Goal: Task Accomplishment & Management: Use online tool/utility

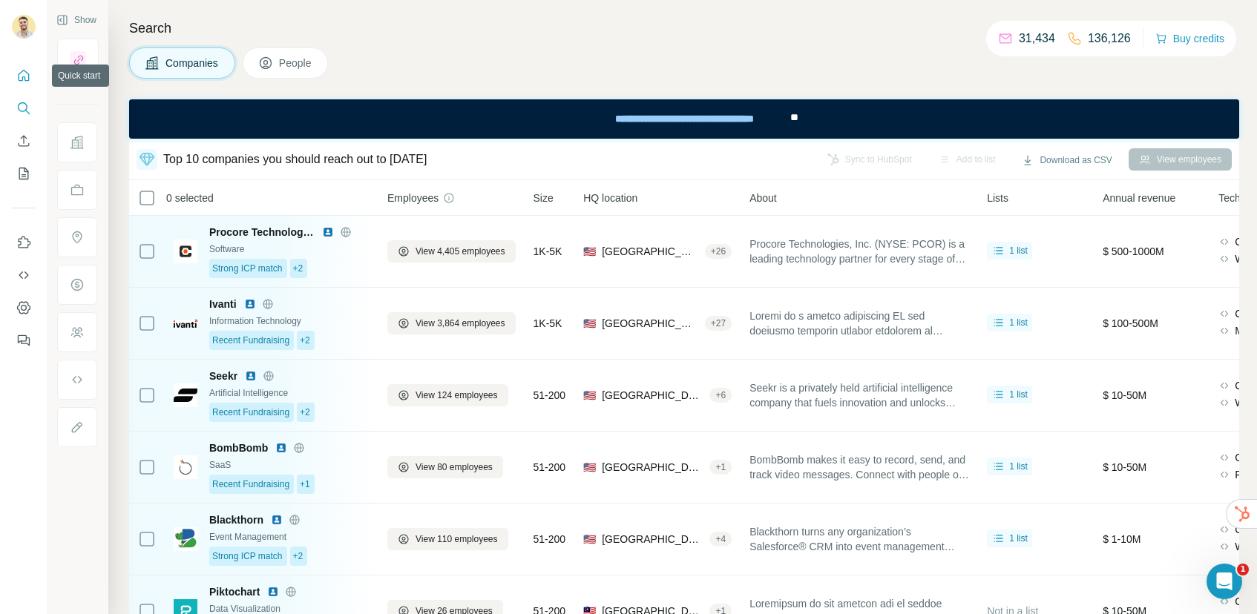
click at [23, 75] on icon "Quick start" at bounding box center [23, 75] width 15 height 15
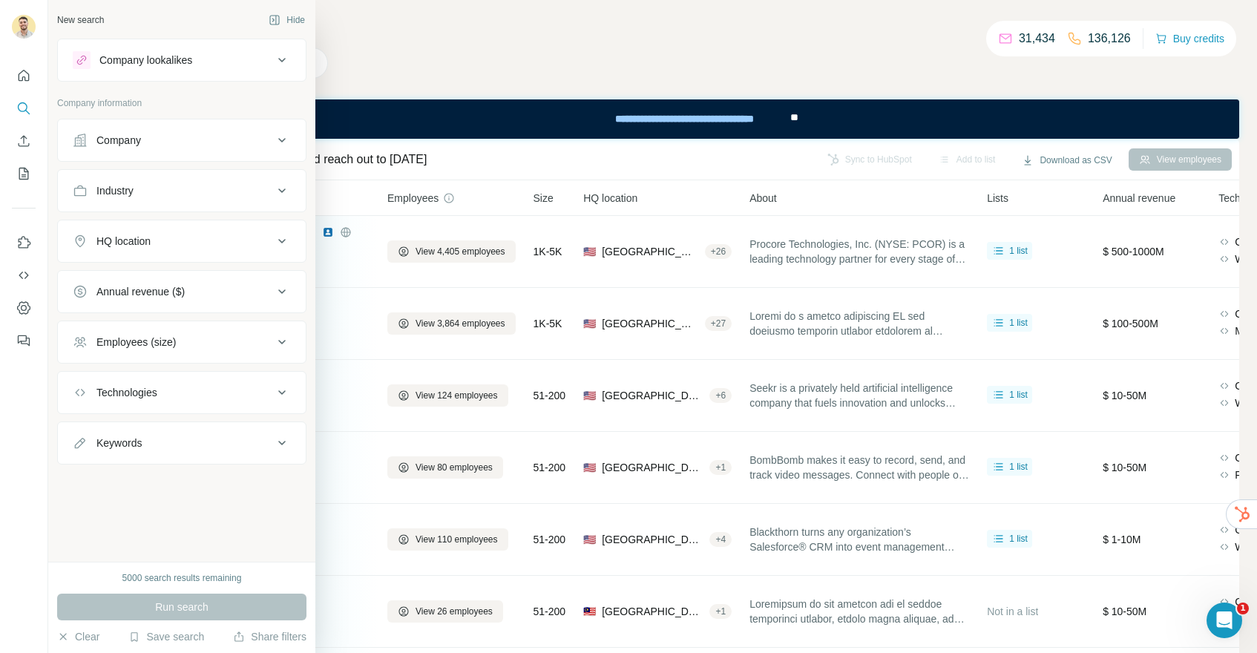
click at [185, 62] on div "Company lookalikes" at bounding box center [145, 60] width 93 height 15
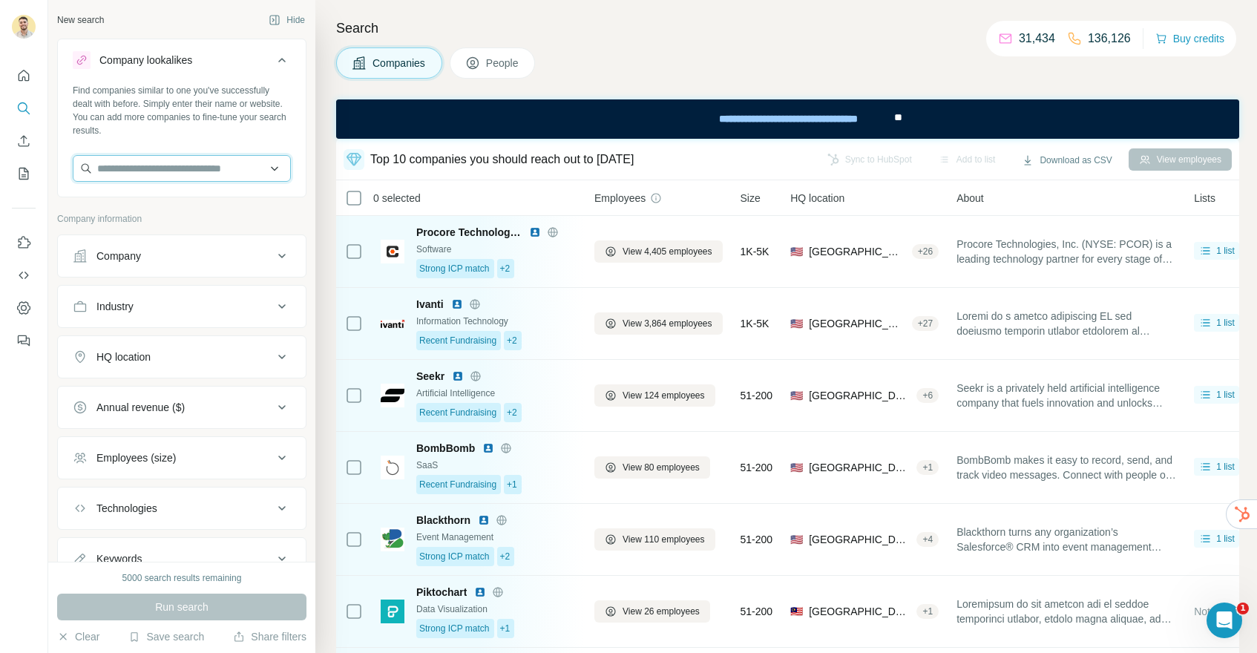
click at [214, 170] on input "text" at bounding box center [182, 168] width 218 height 27
click at [277, 65] on icon at bounding box center [282, 60] width 18 height 18
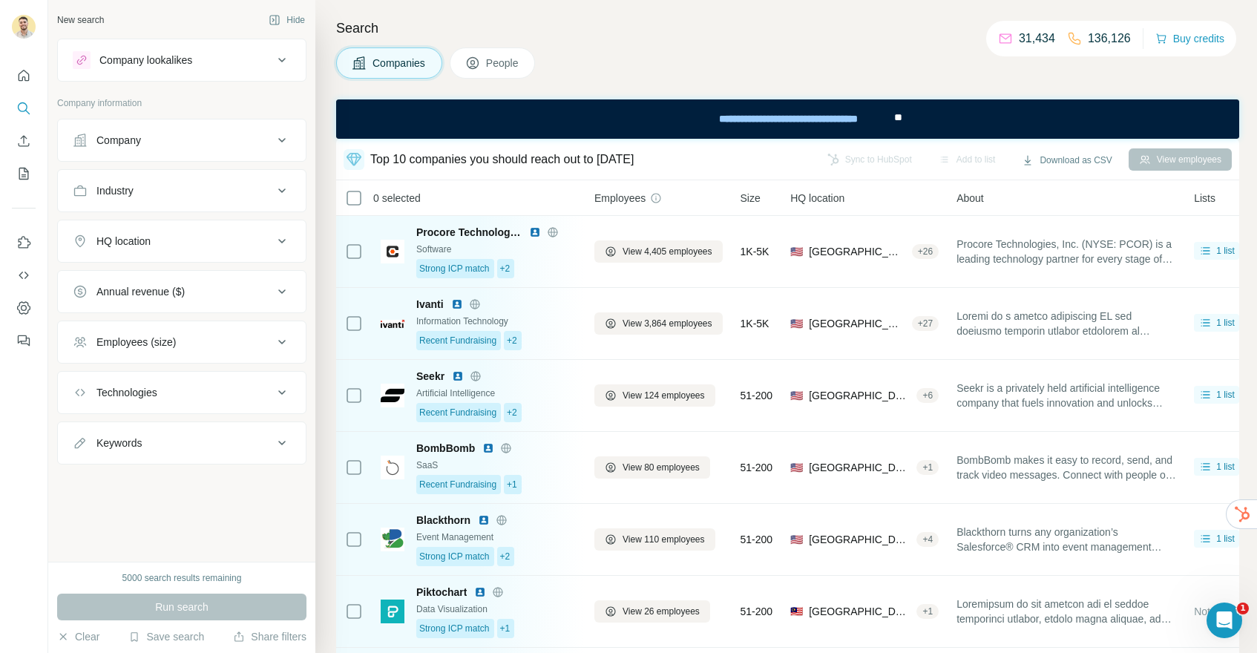
click at [501, 59] on span "People" at bounding box center [503, 63] width 34 height 15
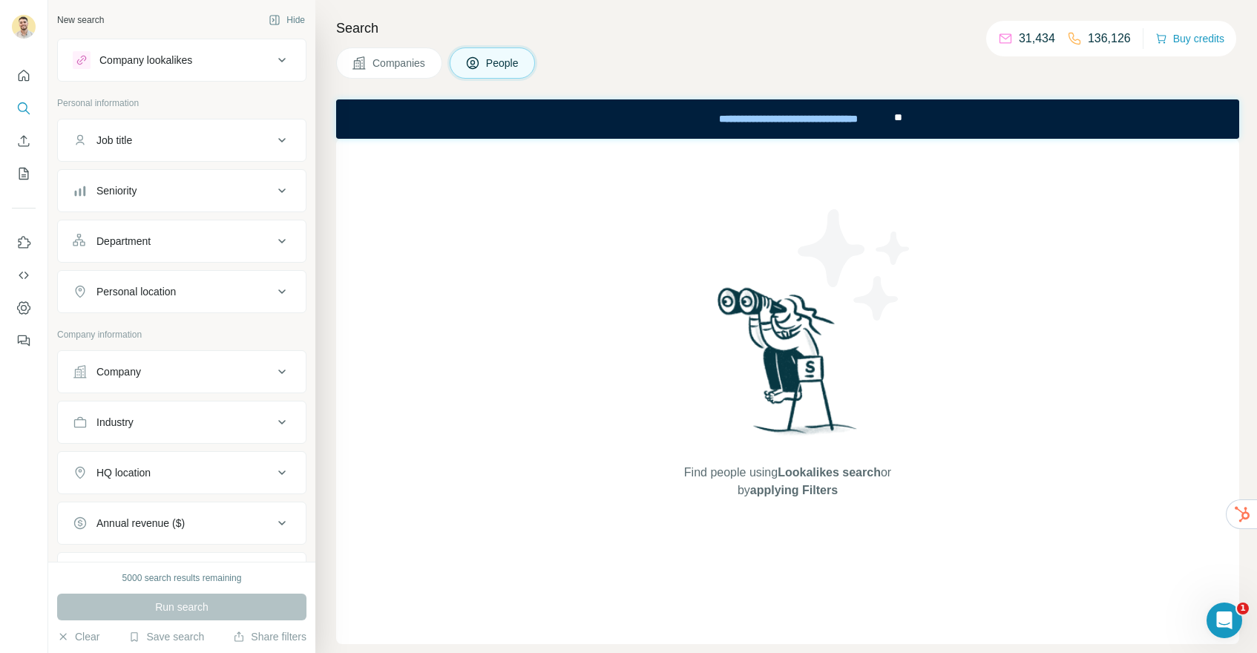
click at [418, 61] on span "Companies" at bounding box center [399, 63] width 54 height 15
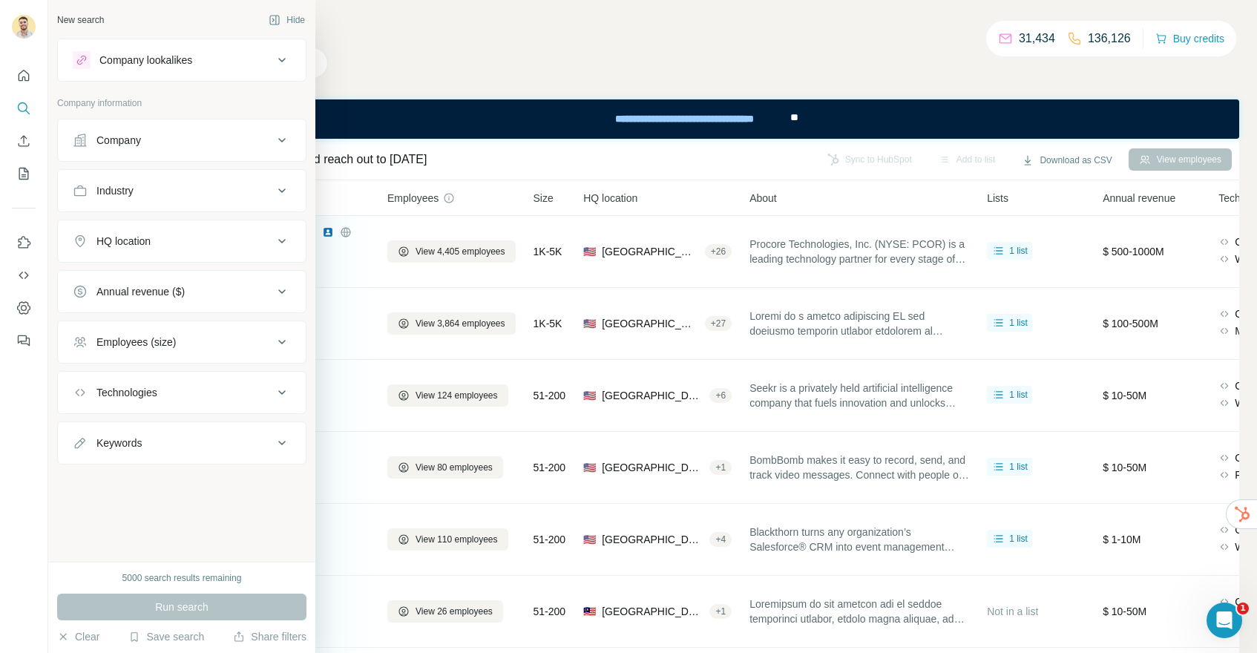
click at [191, 61] on div "Company lookalikes" at bounding box center [145, 60] width 93 height 15
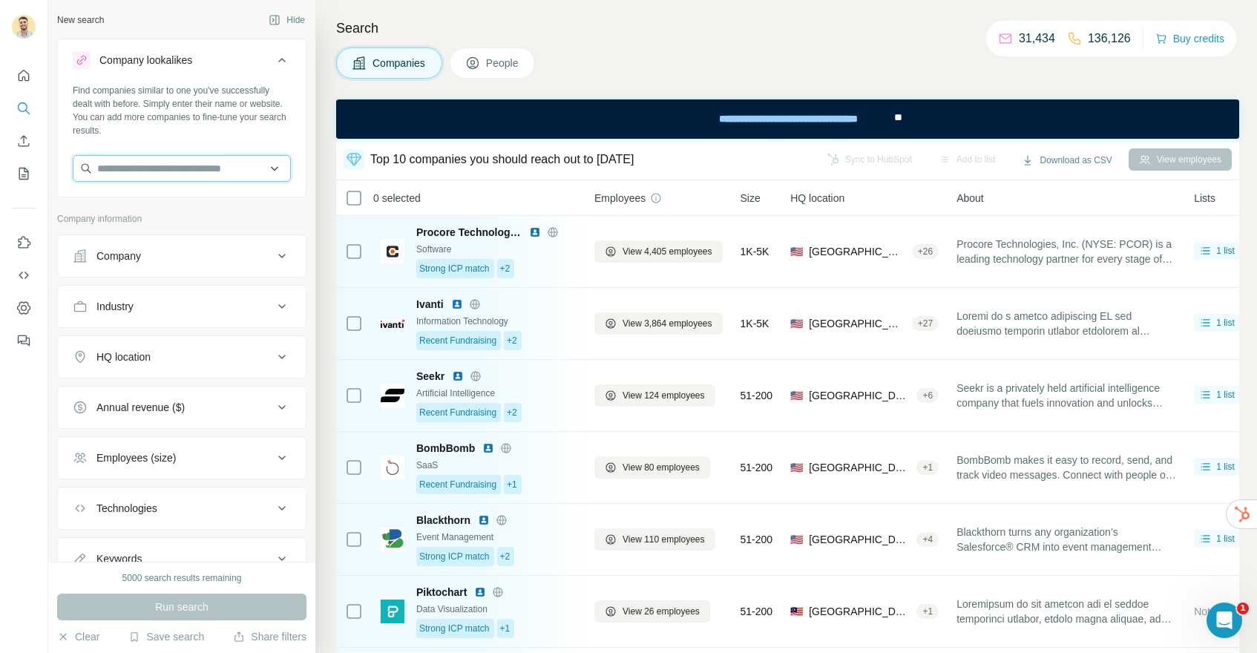
click at [197, 174] on input "text" at bounding box center [182, 168] width 218 height 27
click at [323, 138] on div "Search Companies People Top 10 companies you should reach out to today Sync to …" at bounding box center [785, 326] width 941 height 653
click at [294, 20] on button "Hide" at bounding box center [286, 20] width 57 height 22
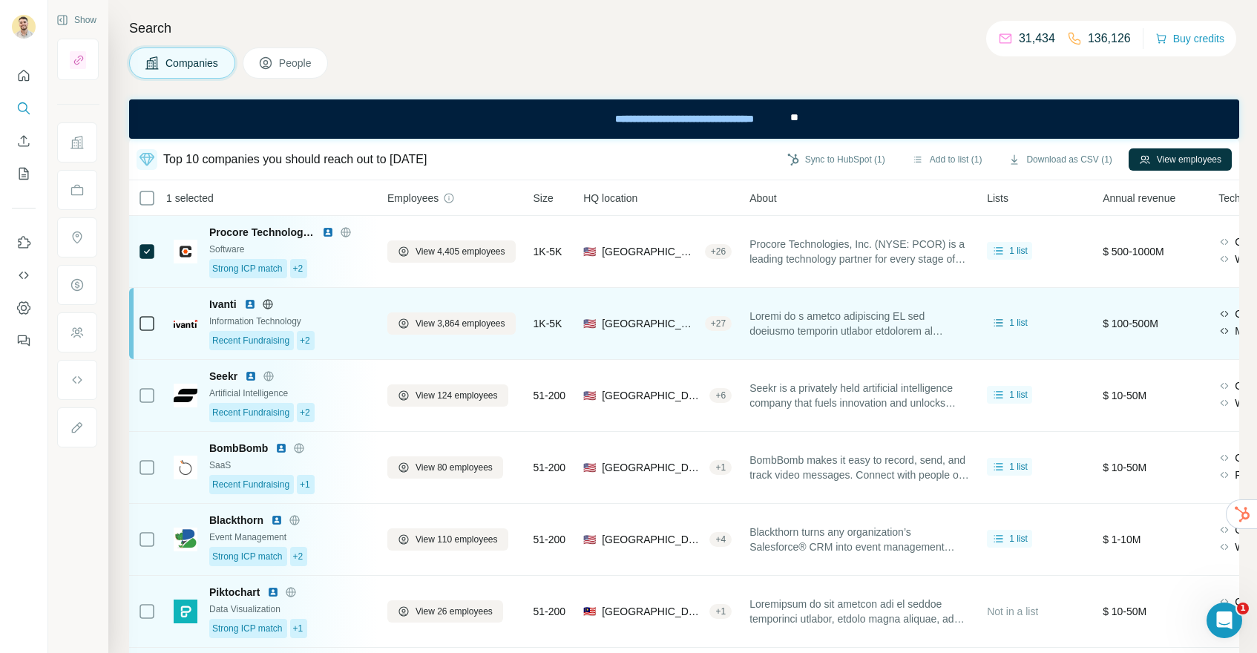
click at [154, 322] on icon at bounding box center [147, 324] width 18 height 18
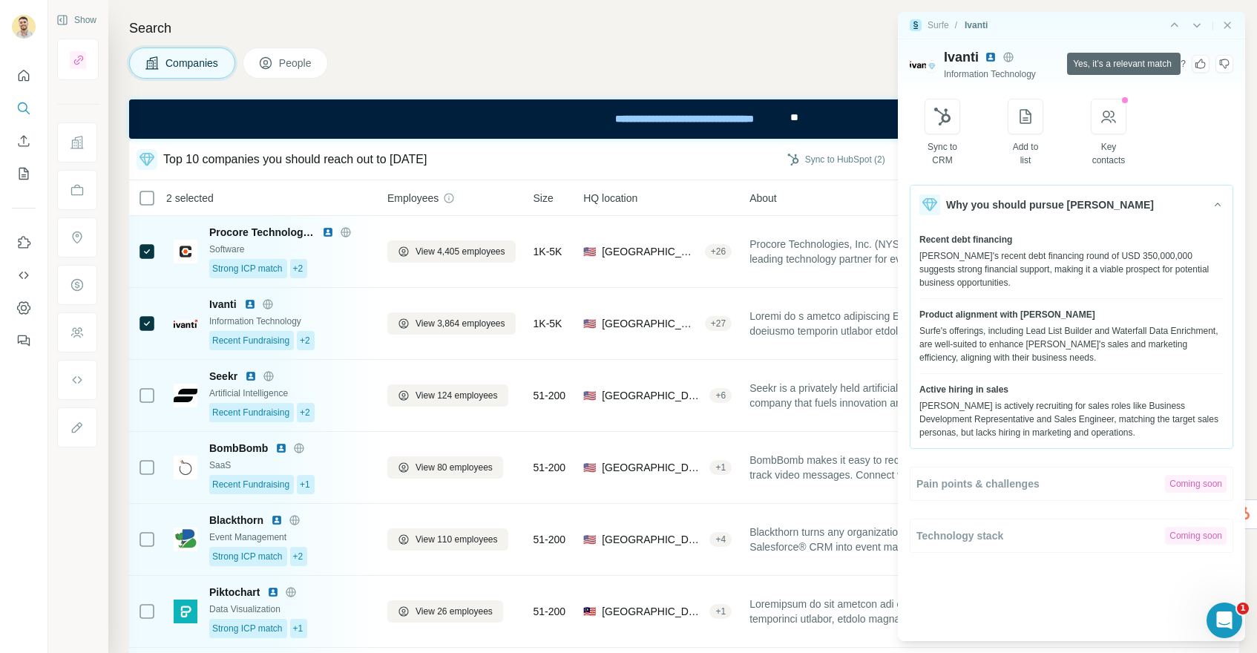
click at [1196, 67] on icon at bounding box center [1200, 64] width 10 height 10
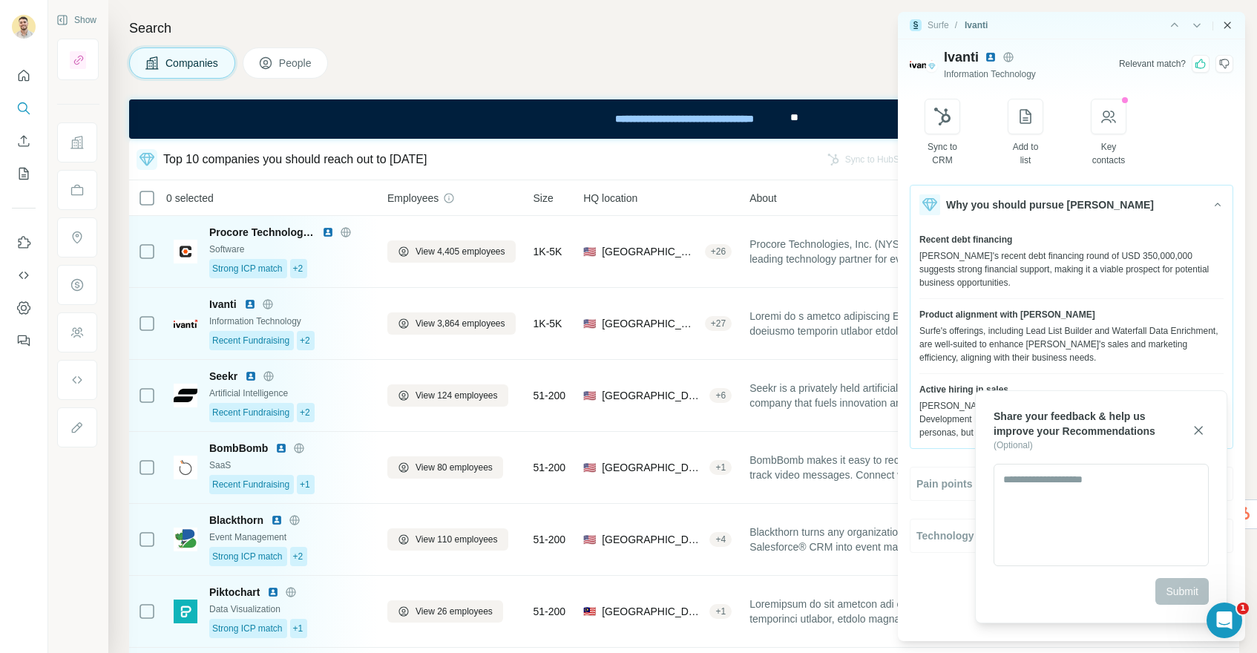
click at [1228, 23] on icon "Close side panel" at bounding box center [1227, 25] width 7 height 7
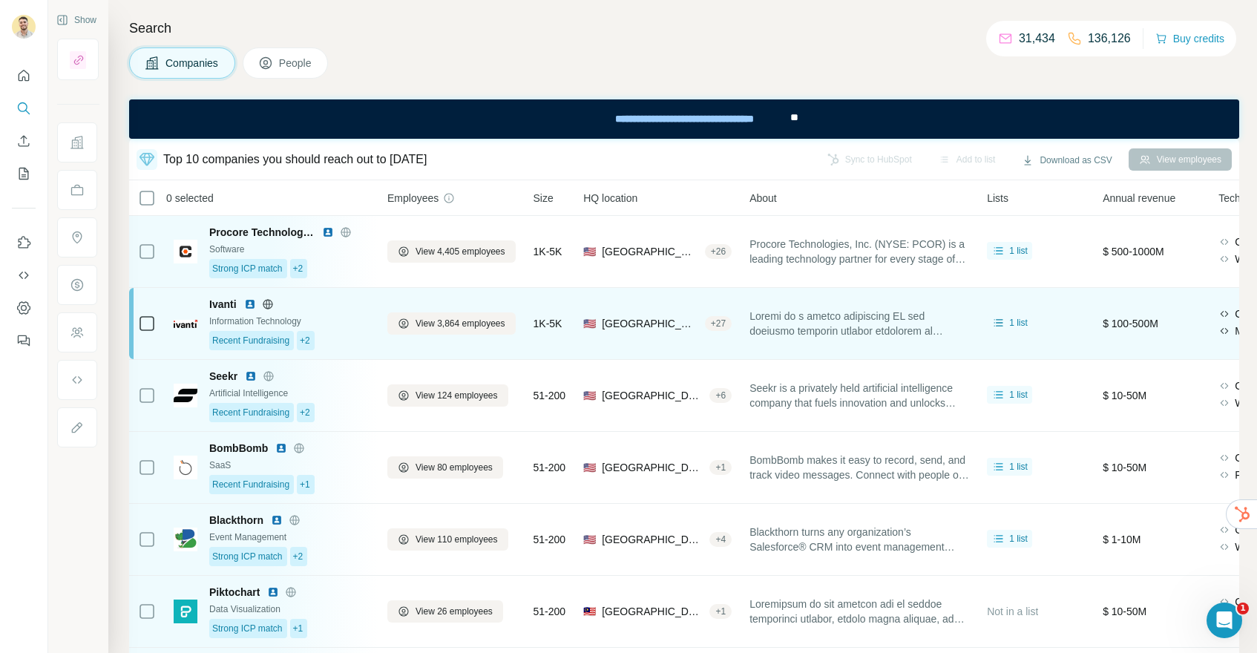
click at [191, 322] on img at bounding box center [186, 324] width 24 height 8
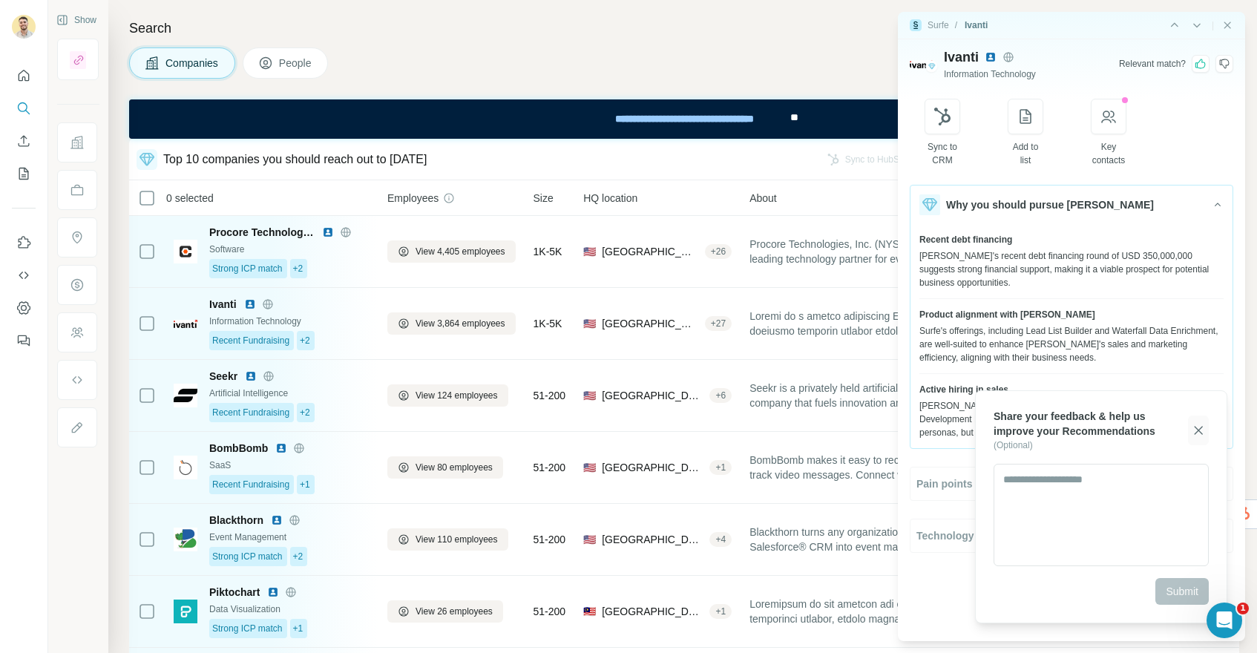
click at [1196, 431] on icon "button" at bounding box center [1198, 430] width 8 height 8
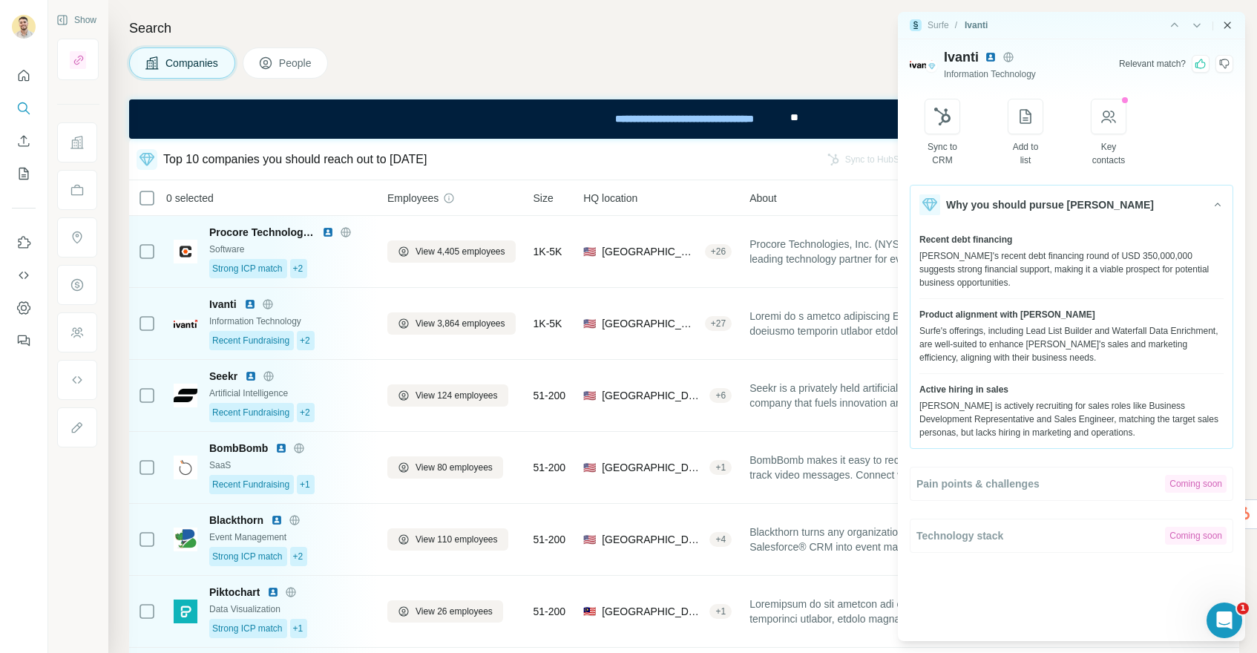
click at [1228, 25] on icon "Close side panel" at bounding box center [1227, 25] width 12 height 12
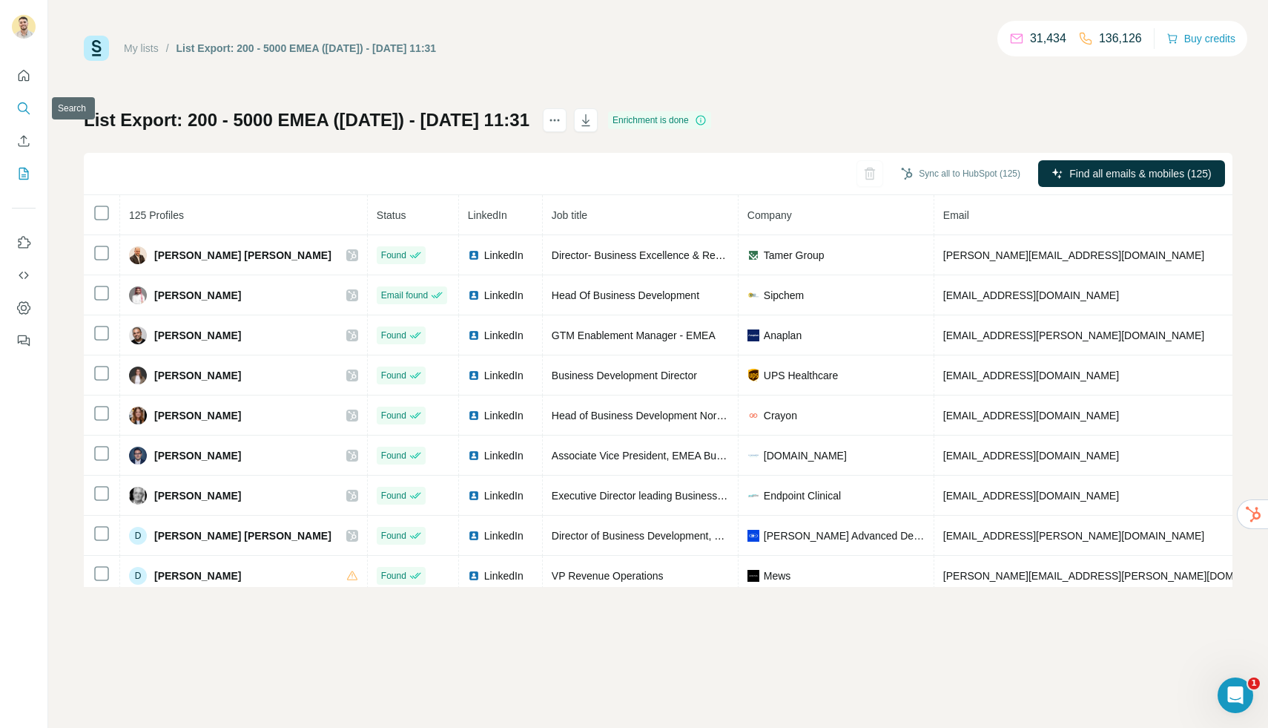
click at [27, 105] on icon "Search" at bounding box center [23, 108] width 15 height 15
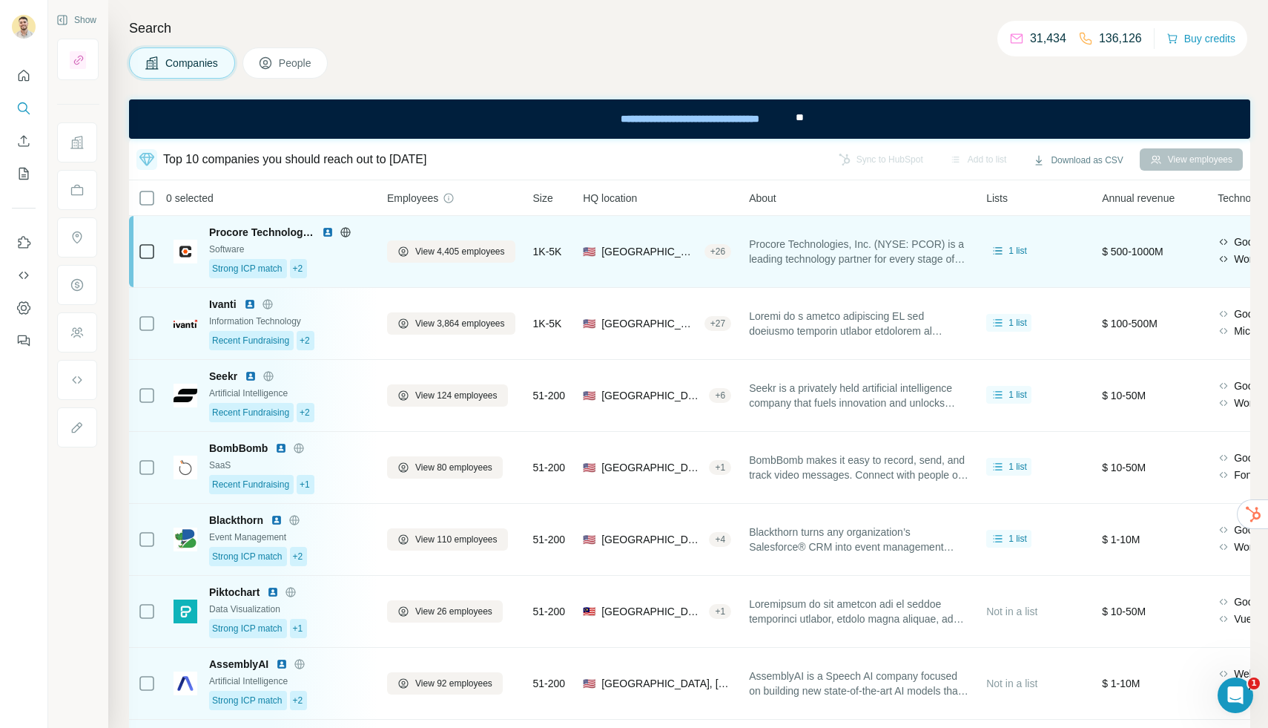
click at [272, 252] on div "Software" at bounding box center [289, 249] width 160 height 13
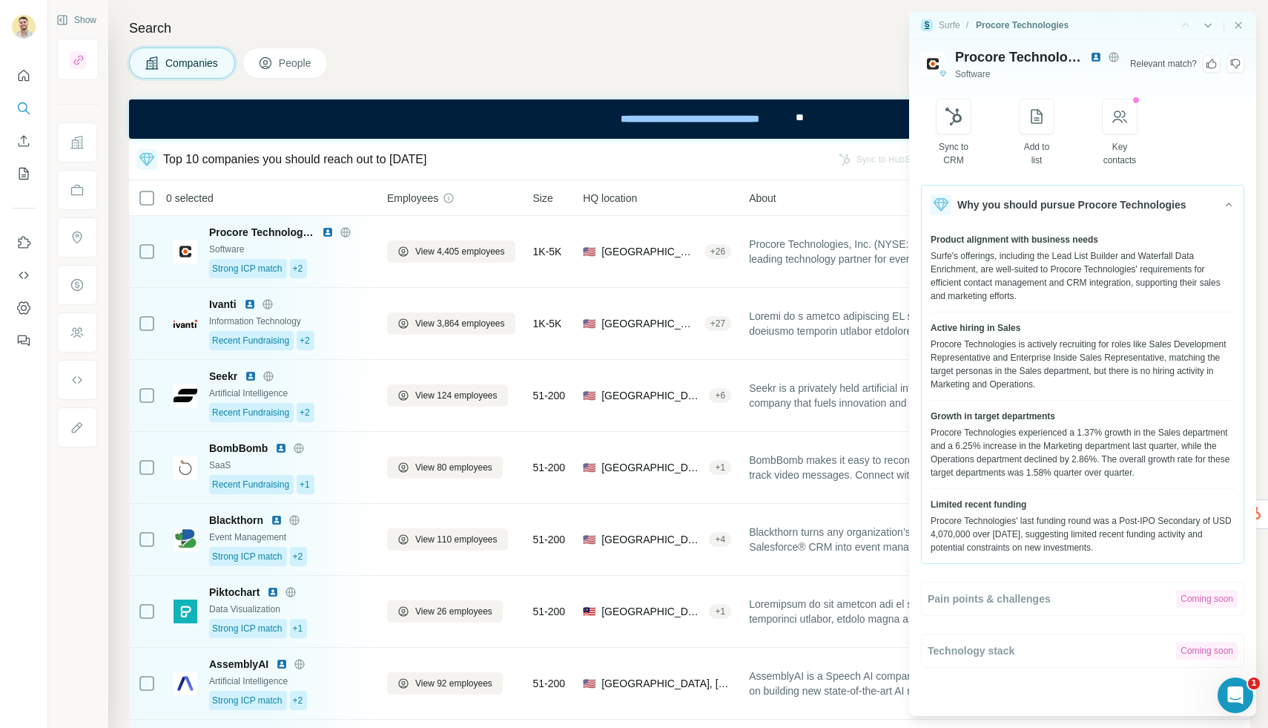
click at [1214, 68] on icon at bounding box center [1212, 64] width 10 height 10
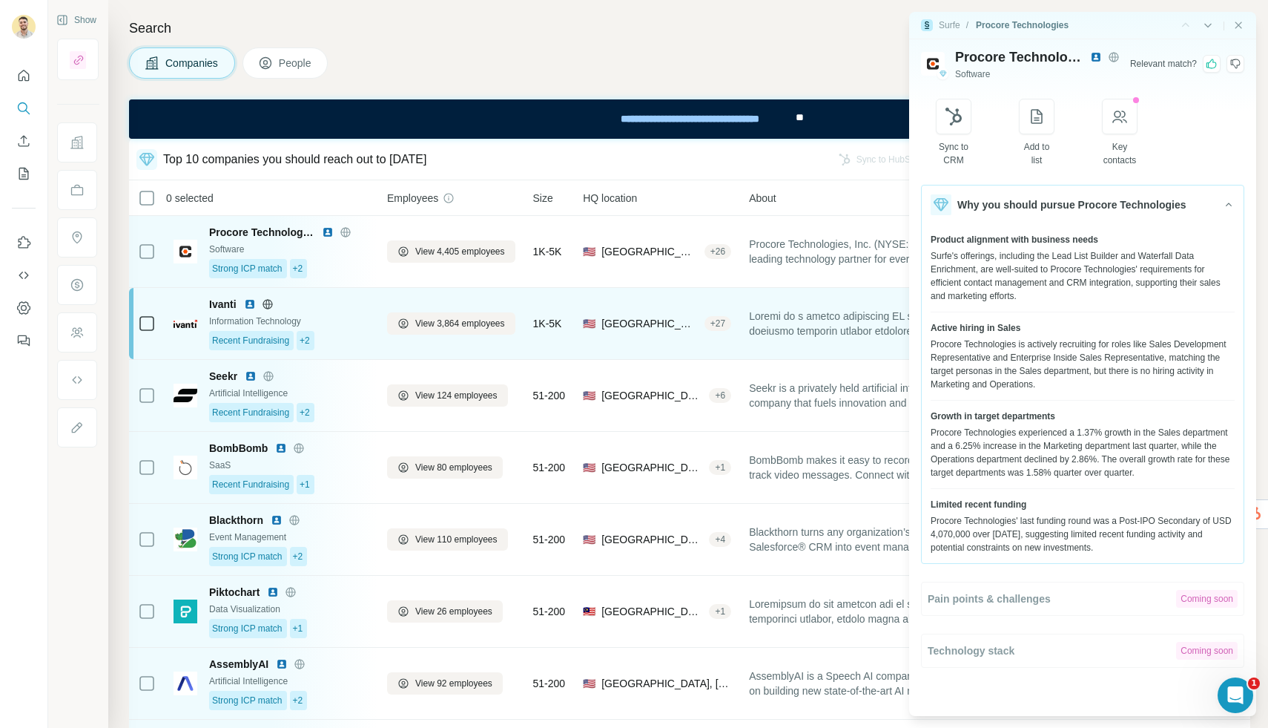
click at [278, 311] on div "Ivanti" at bounding box center [289, 304] width 160 height 15
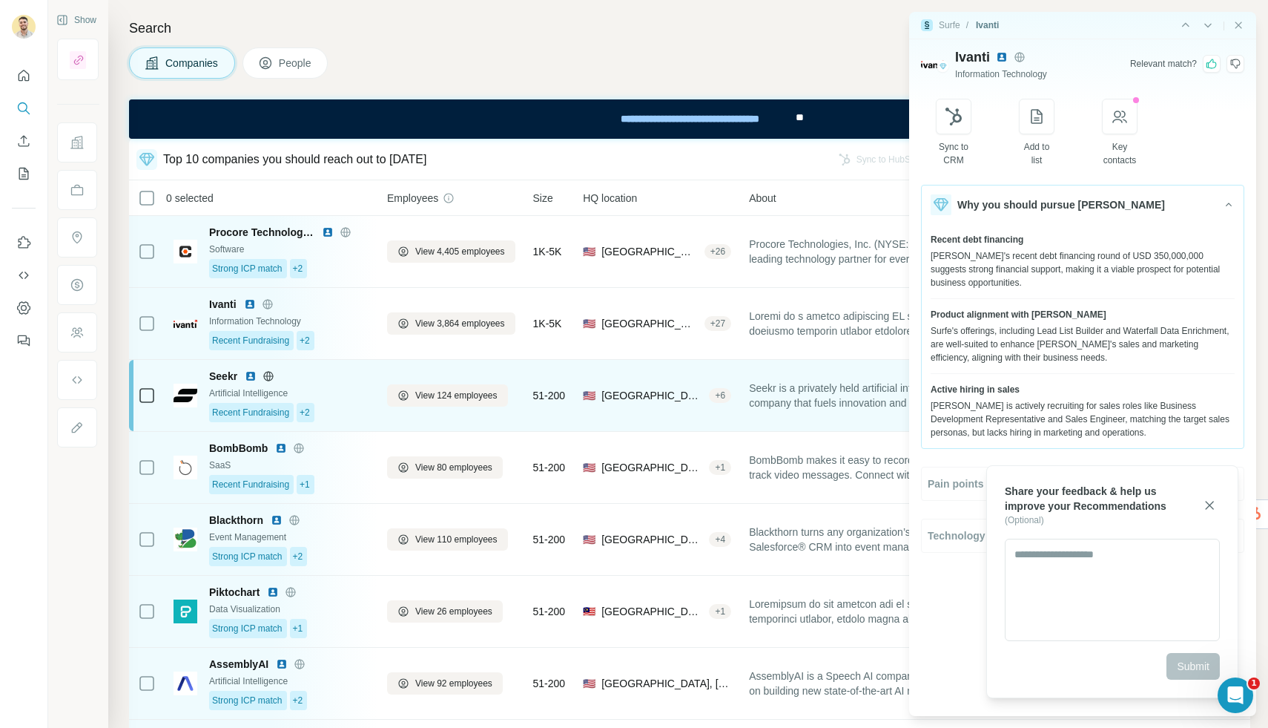
click at [283, 389] on div "Artificial Intelligence" at bounding box center [289, 392] width 160 height 13
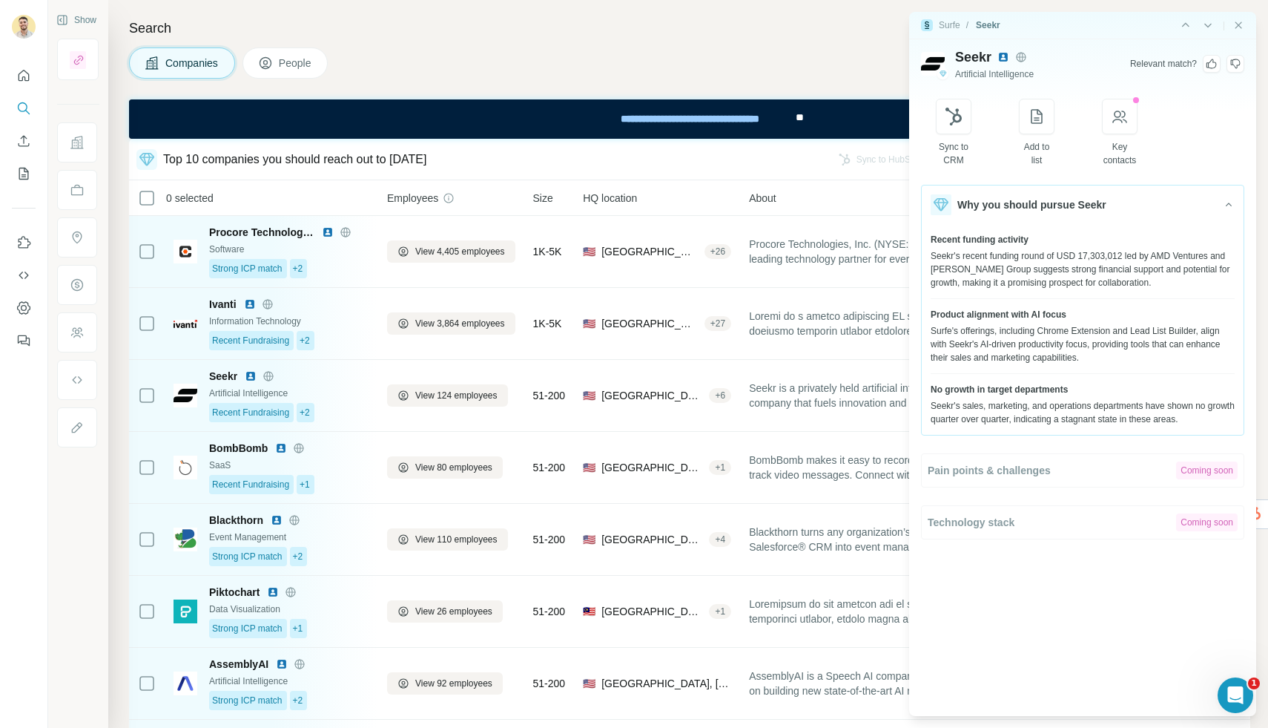
click at [1214, 65] on icon at bounding box center [1212, 64] width 12 height 12
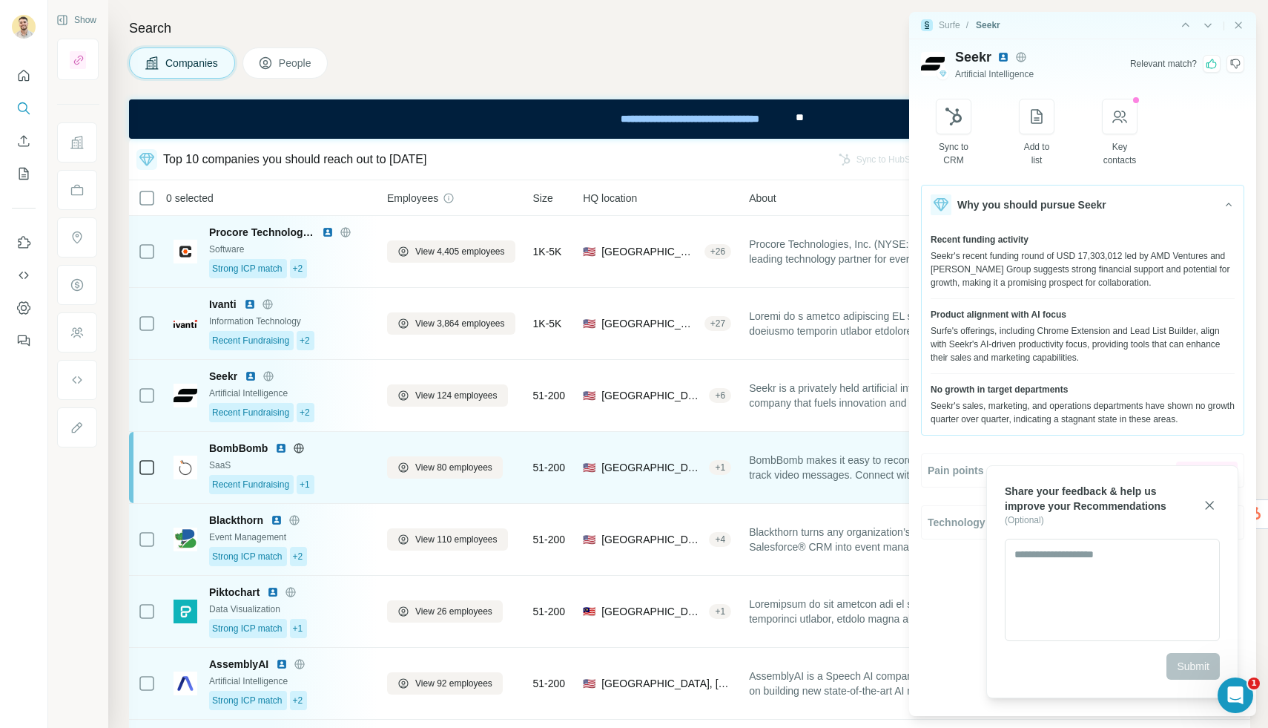
click at [283, 462] on div "SaaS" at bounding box center [289, 464] width 160 height 13
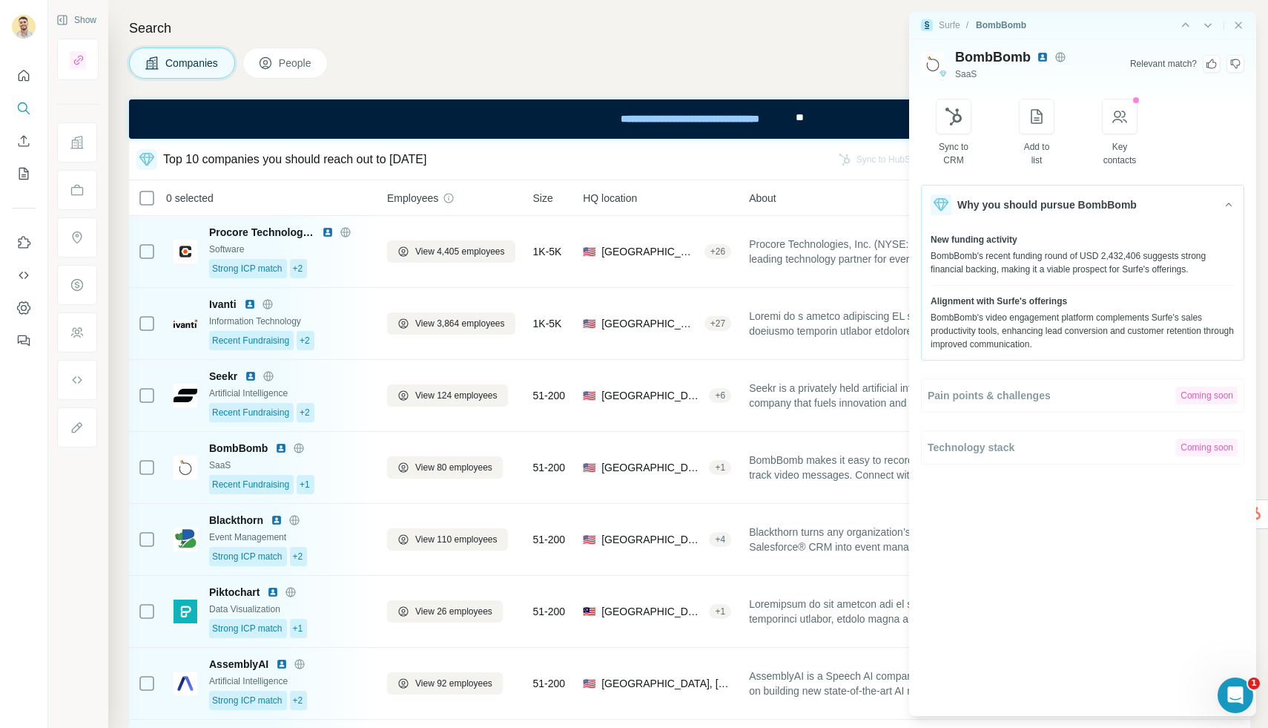
click at [1213, 65] on icon at bounding box center [1212, 64] width 12 height 12
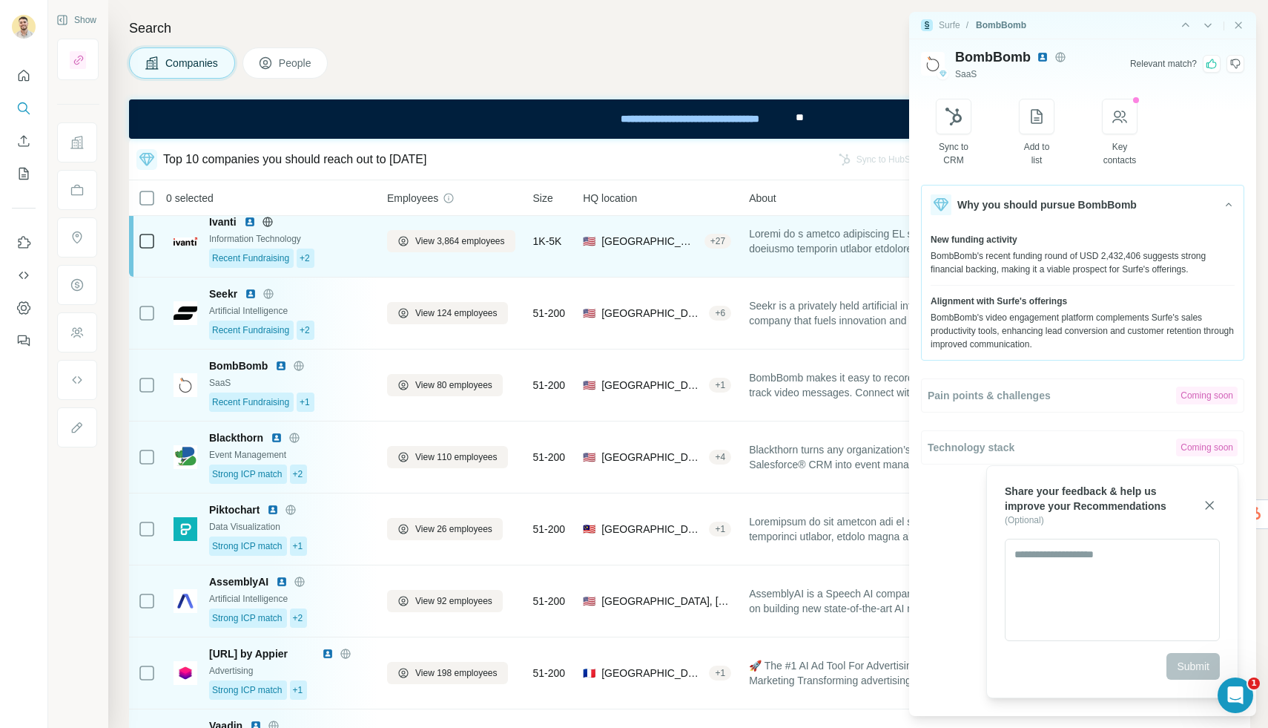
scroll to position [83, 0]
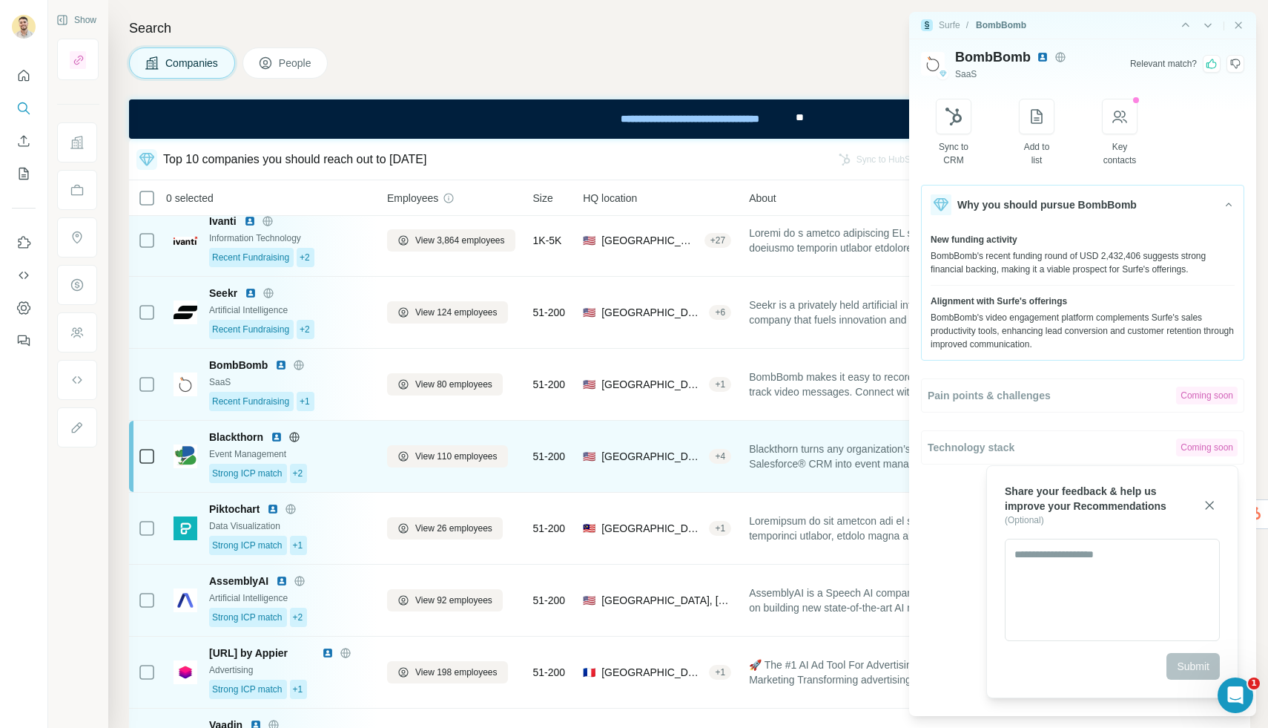
click at [277, 450] on div "Event Management" at bounding box center [289, 453] width 160 height 13
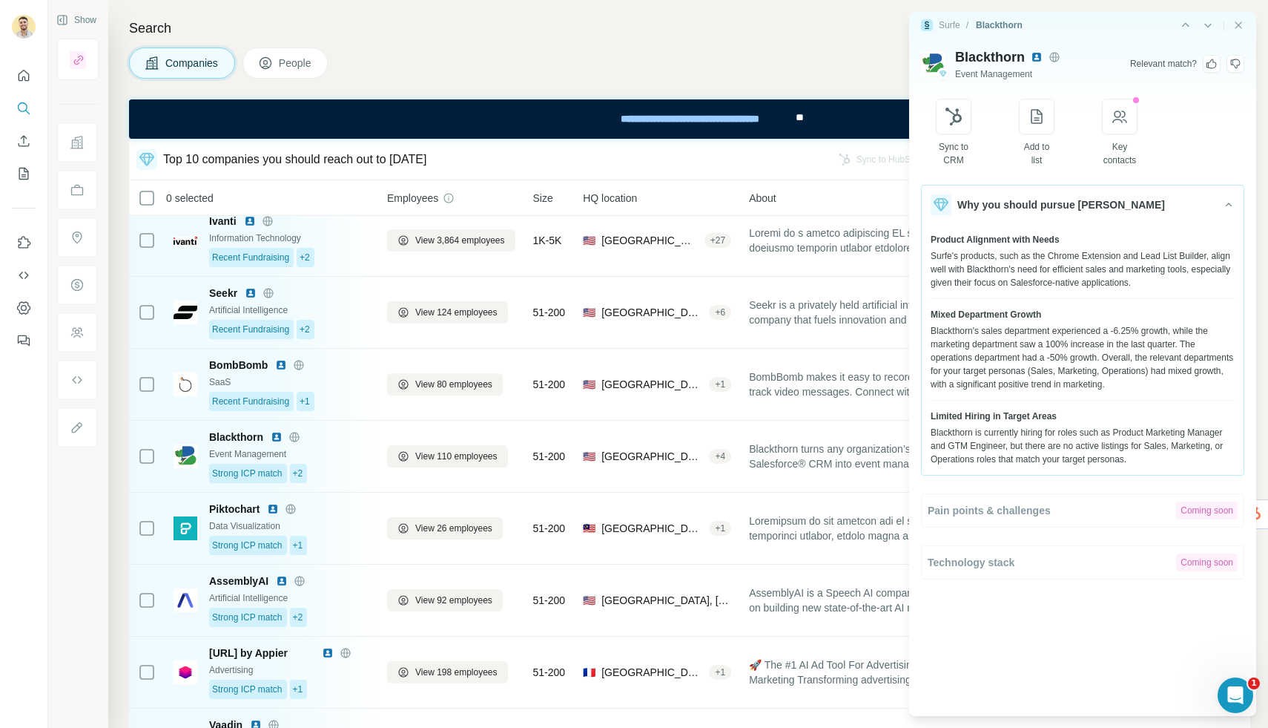
click at [1211, 65] on icon at bounding box center [1212, 64] width 12 height 12
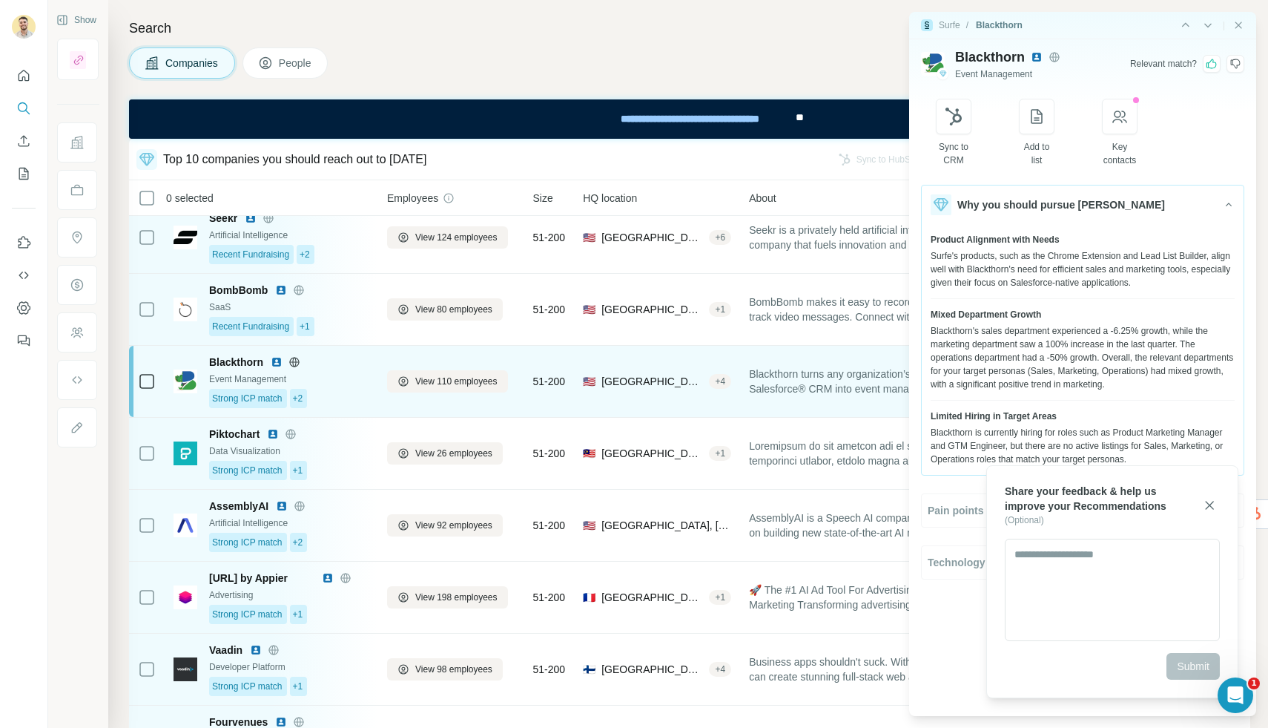
scroll to position [161, 0]
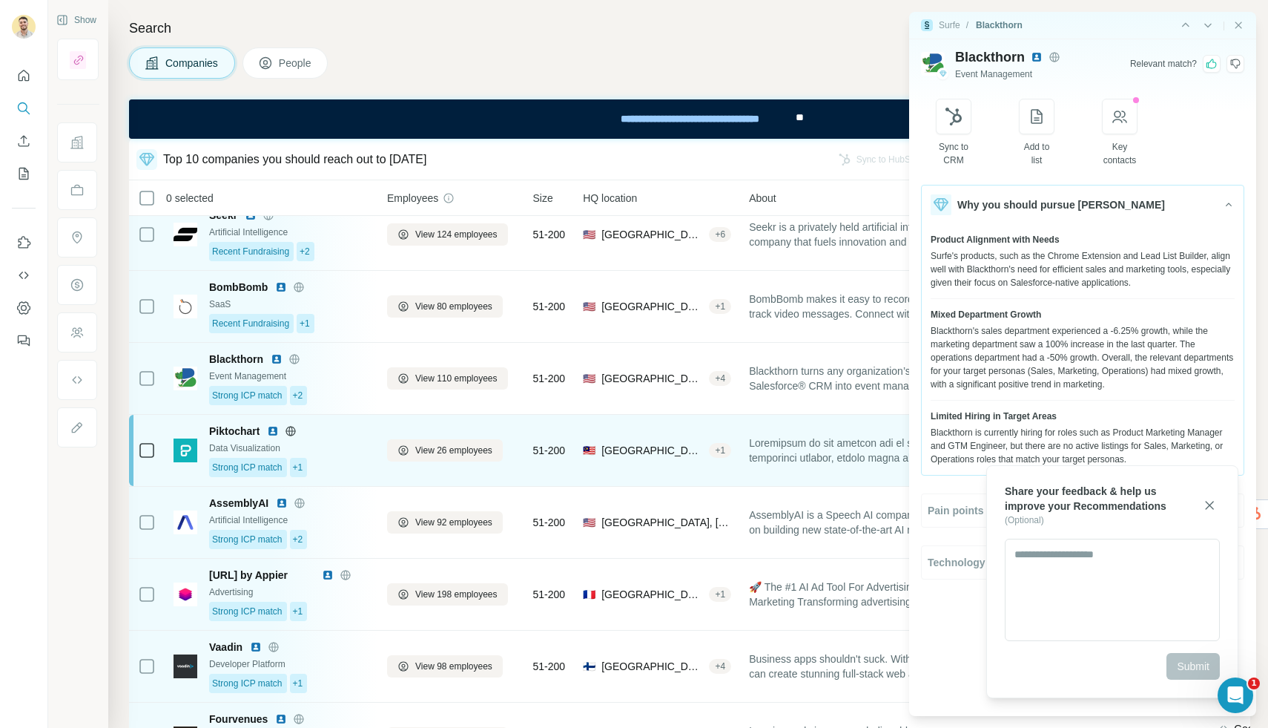
click at [276, 447] on div "Data Visualization" at bounding box center [289, 447] width 160 height 13
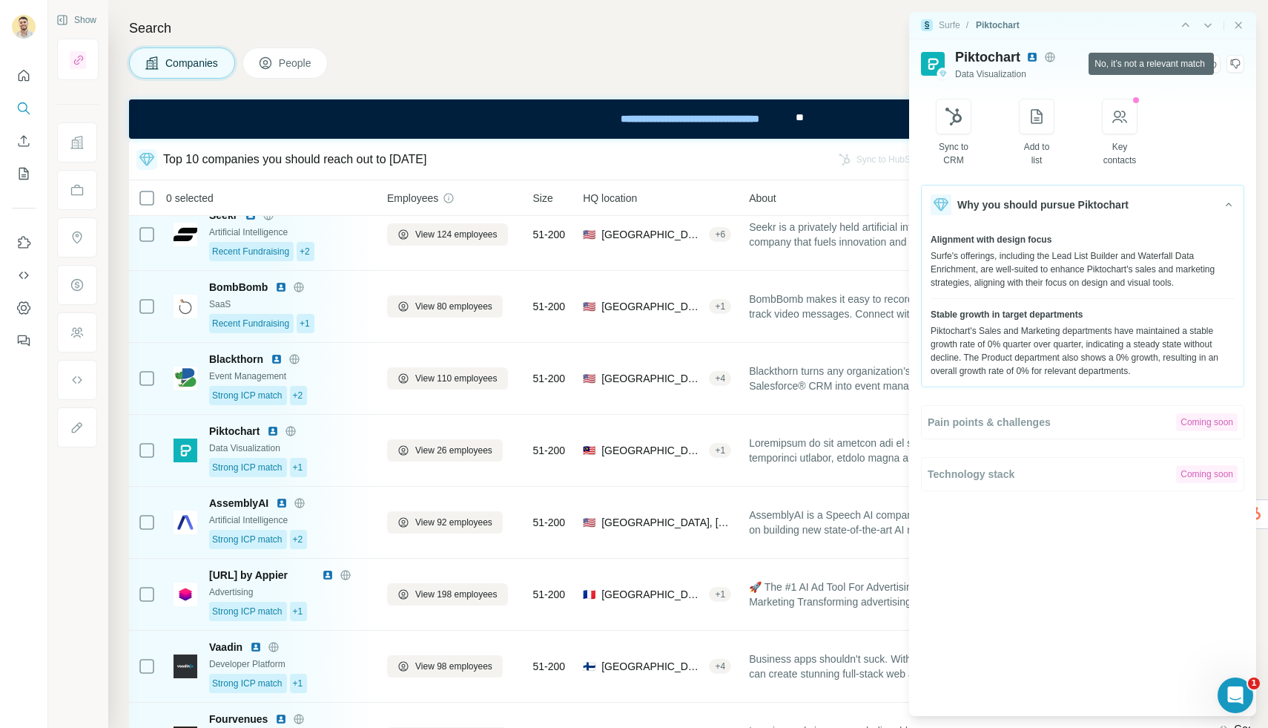
click at [1234, 67] on icon at bounding box center [1236, 64] width 12 height 12
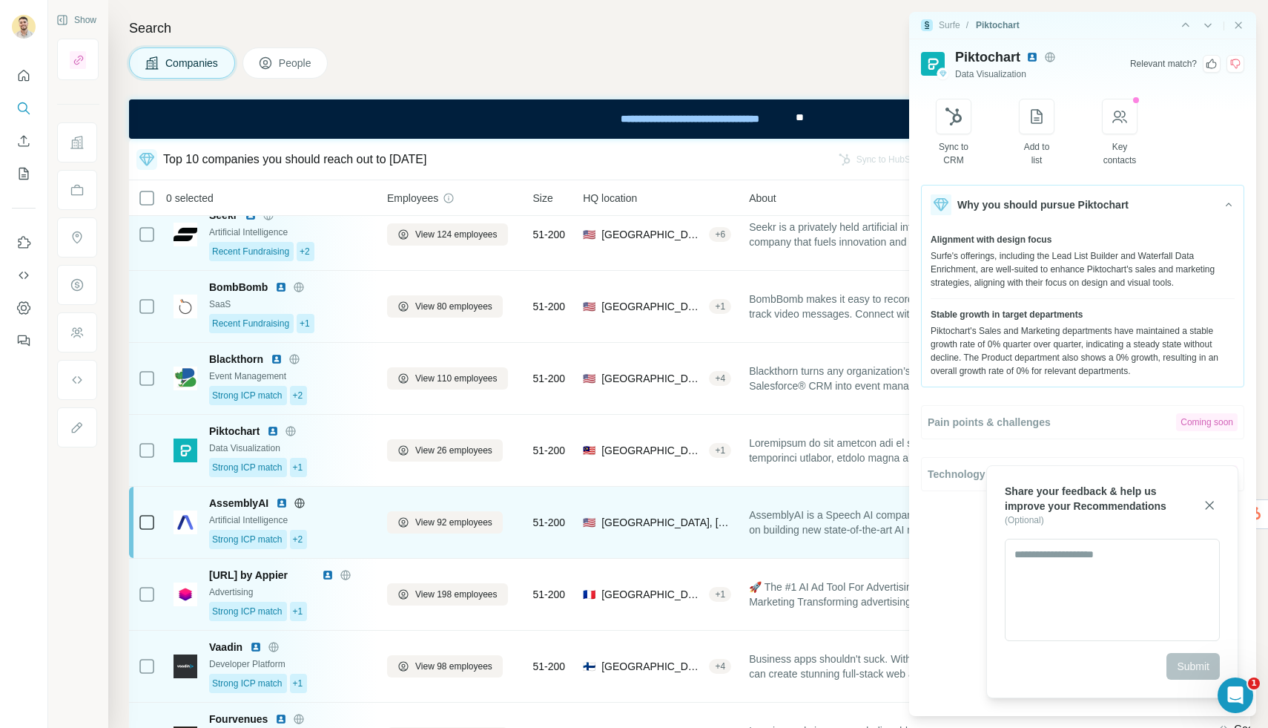
click at [257, 519] on div "Artificial Intelligence" at bounding box center [289, 519] width 160 height 13
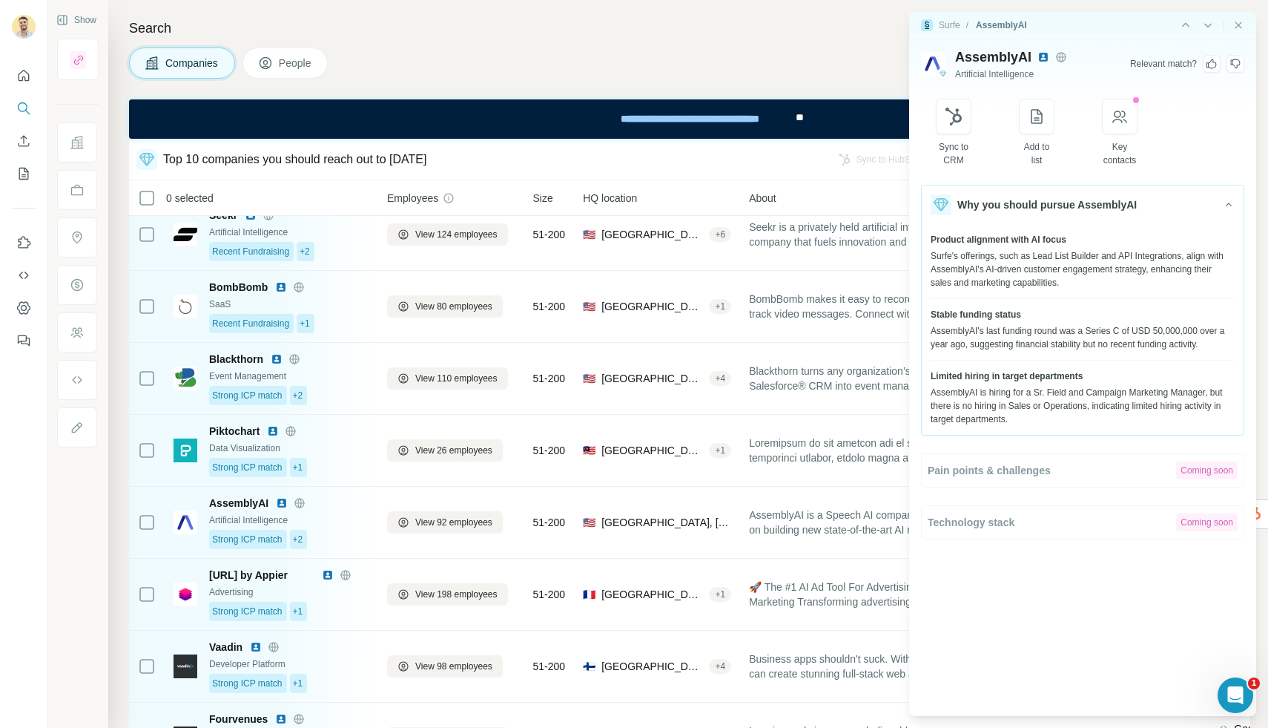
click at [1213, 65] on icon at bounding box center [1212, 64] width 12 height 12
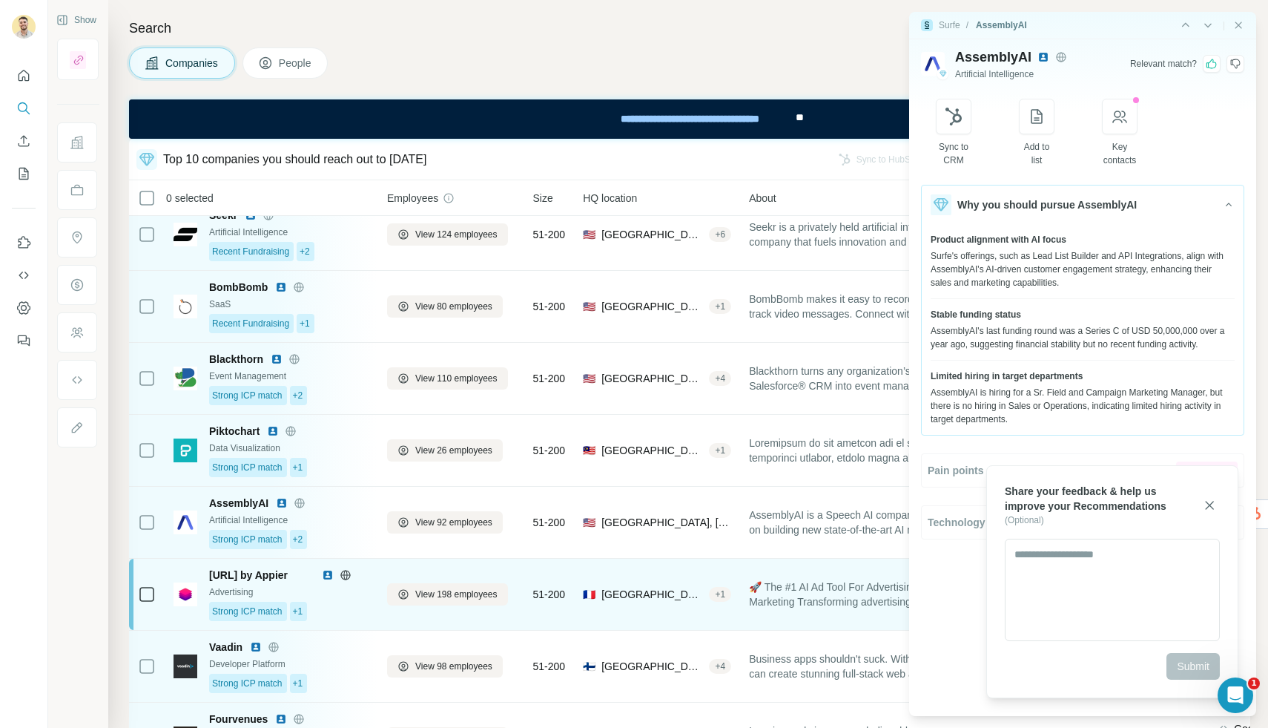
click at [263, 590] on div "Advertising" at bounding box center [289, 591] width 160 height 13
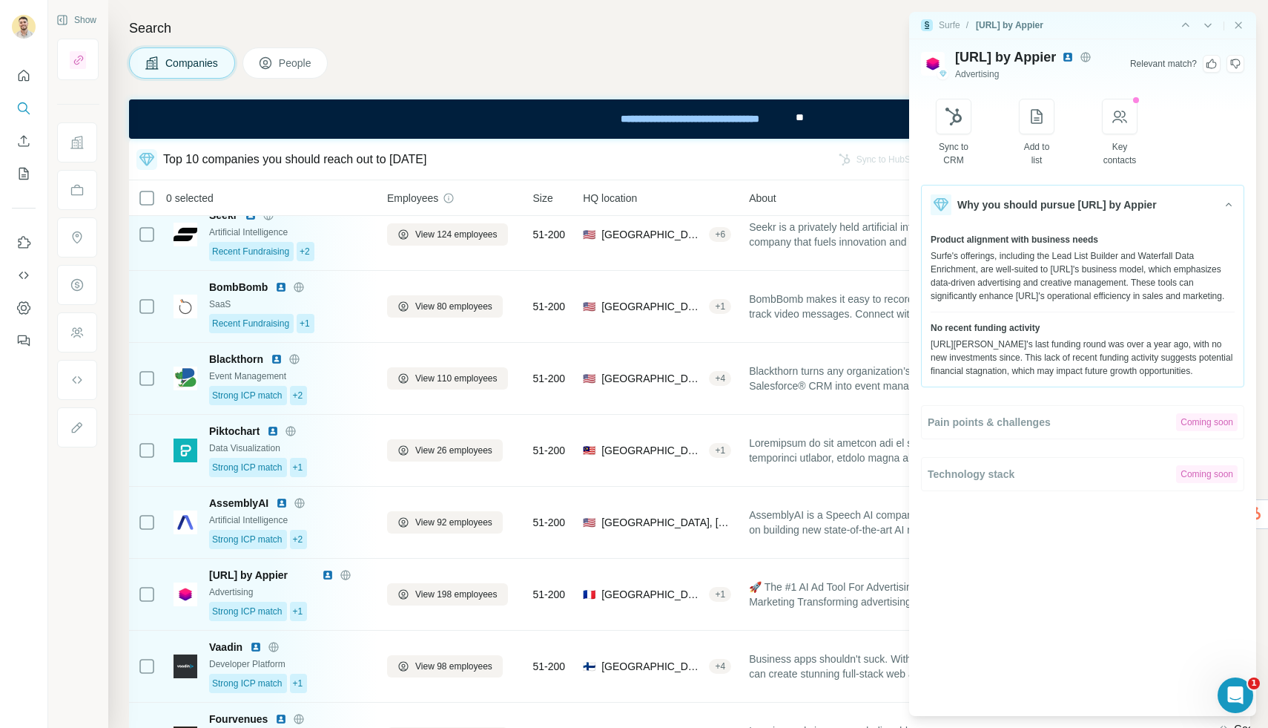
click at [1211, 71] on div at bounding box center [1212, 64] width 18 height 18
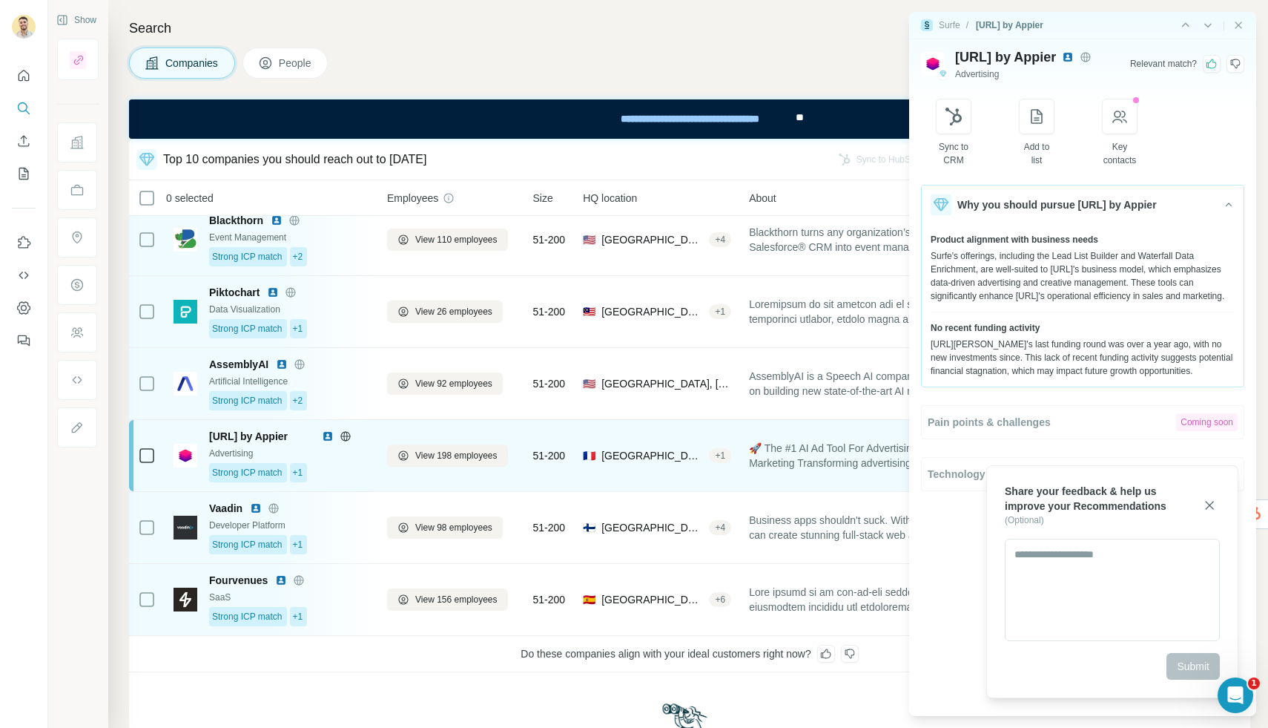
scroll to position [305, 0]
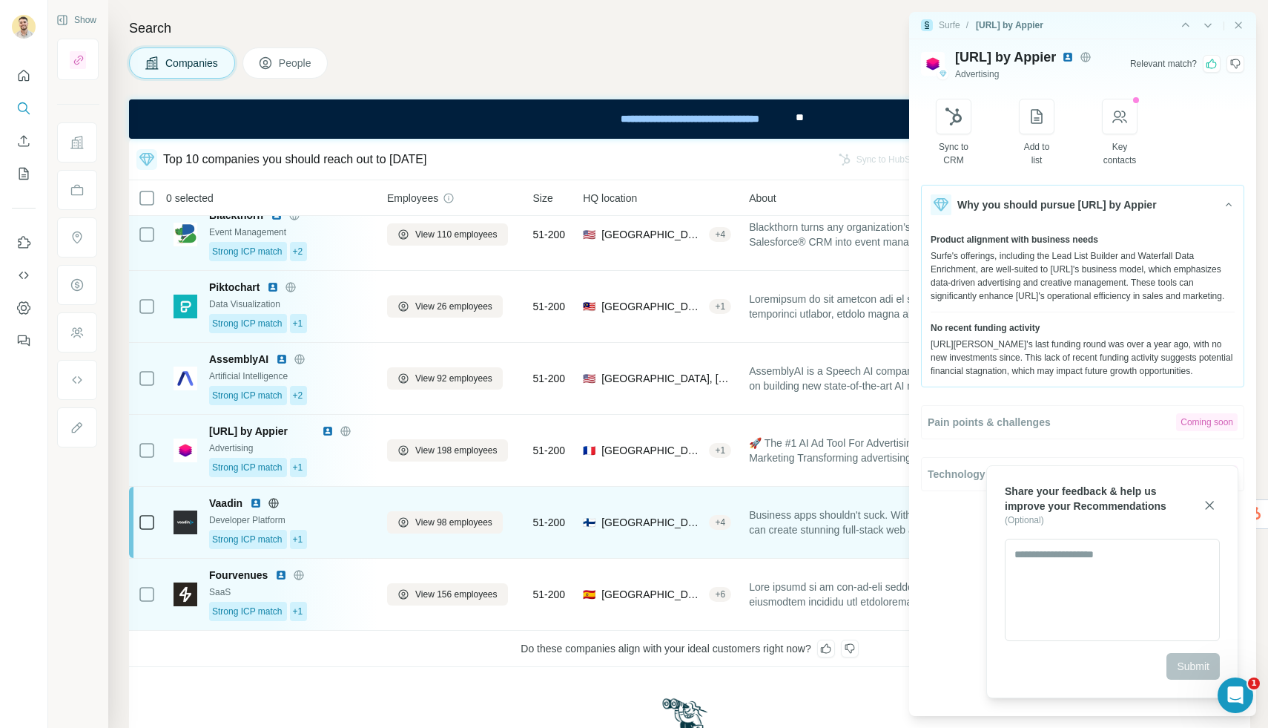
click at [288, 512] on div "Vaadin Developer Platform Strong ICP match +1" at bounding box center [289, 522] width 160 height 53
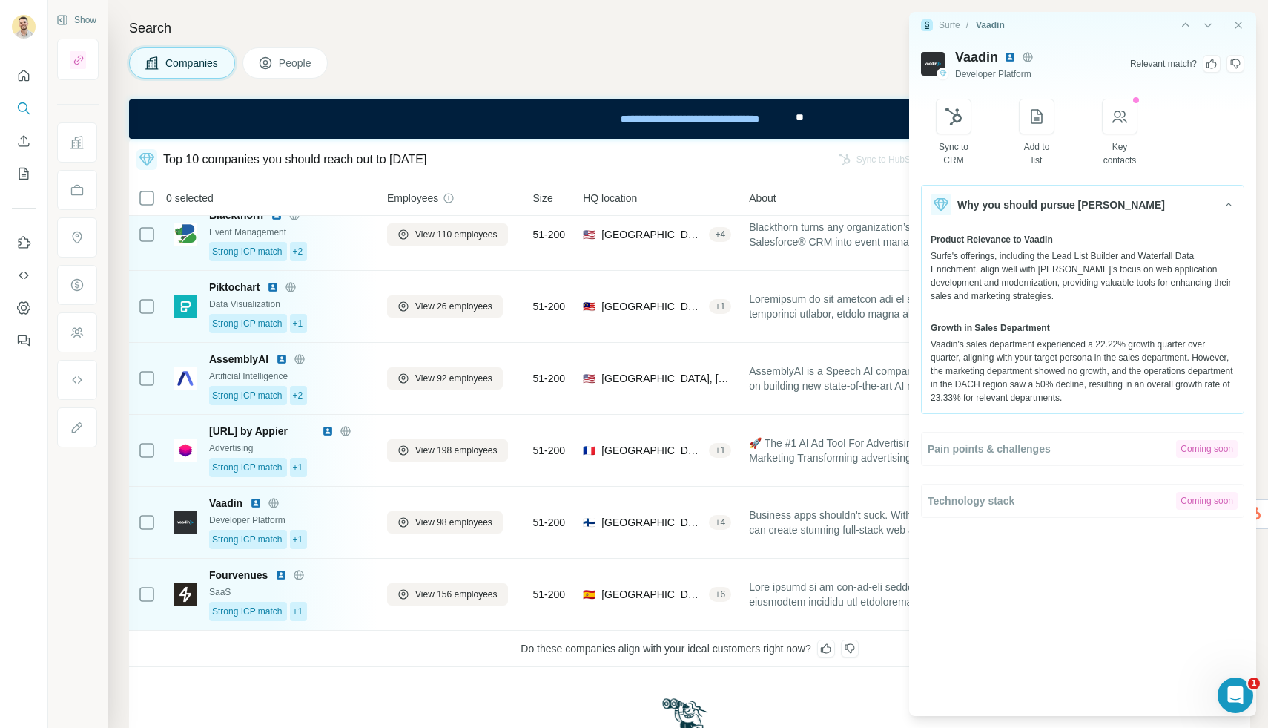
click at [1211, 62] on icon at bounding box center [1212, 64] width 12 height 12
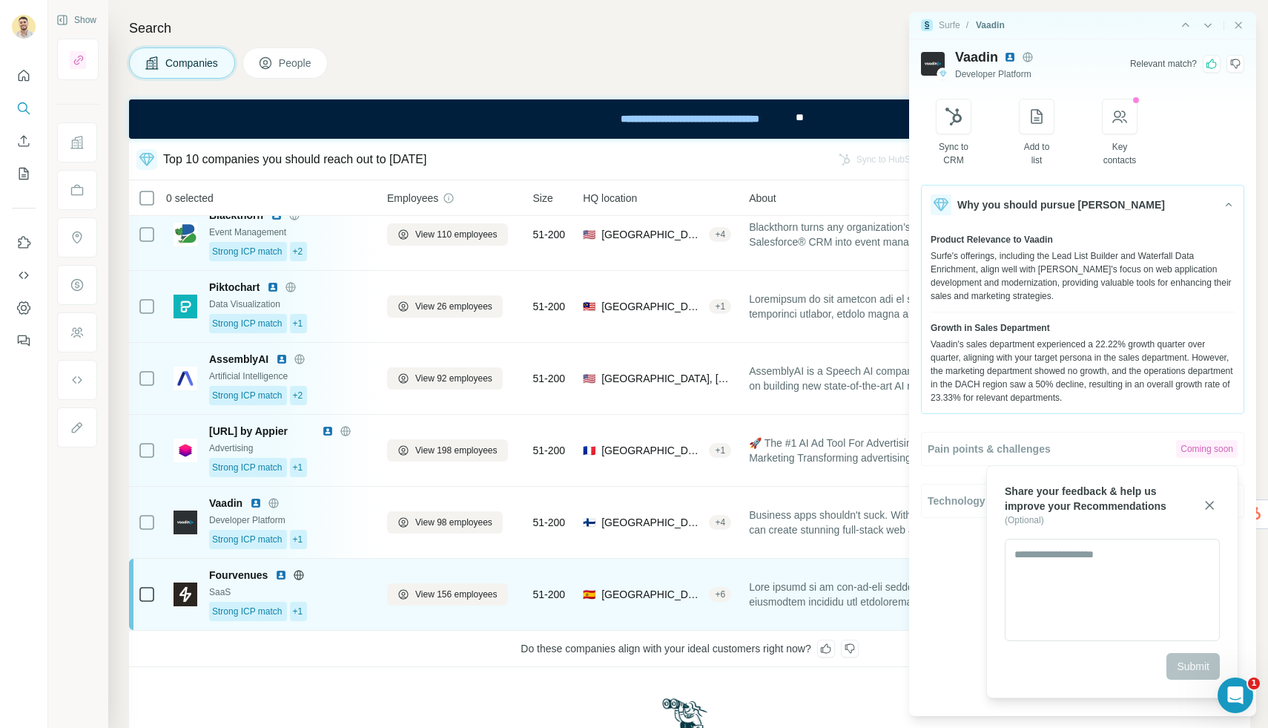
click at [241, 591] on div "SaaS" at bounding box center [289, 591] width 160 height 13
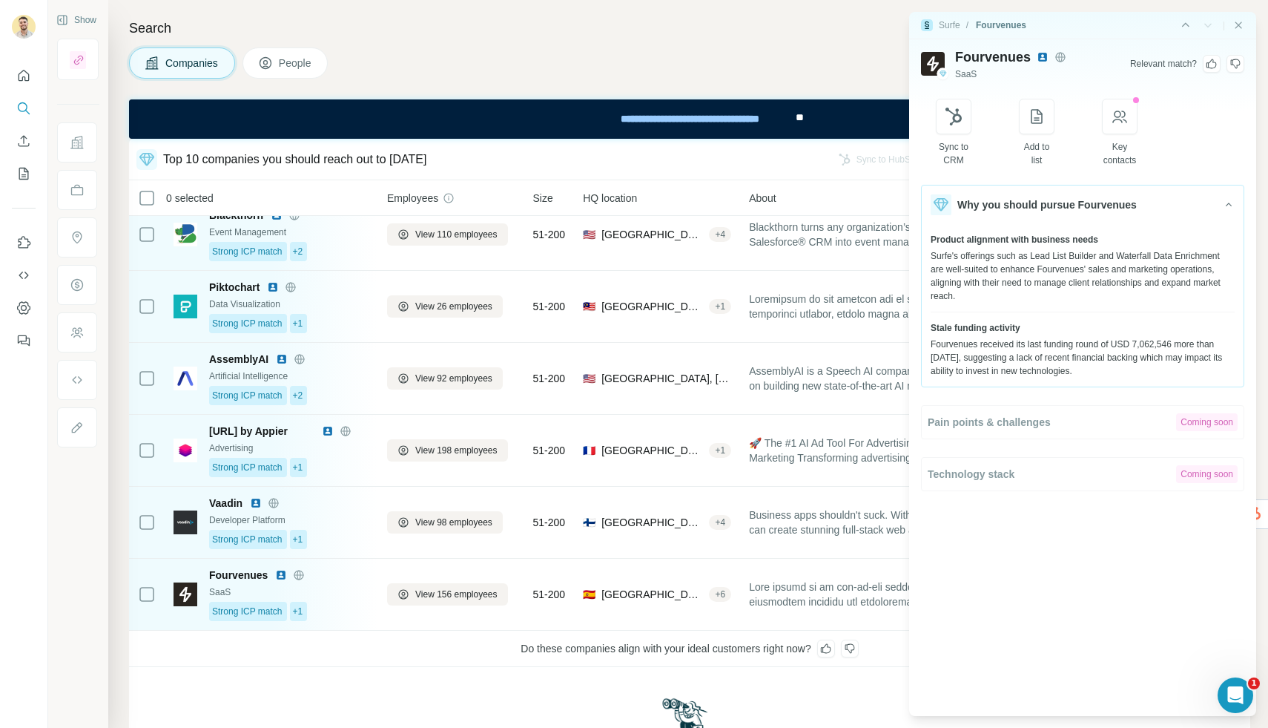
click at [1210, 64] on icon at bounding box center [1212, 64] width 12 height 12
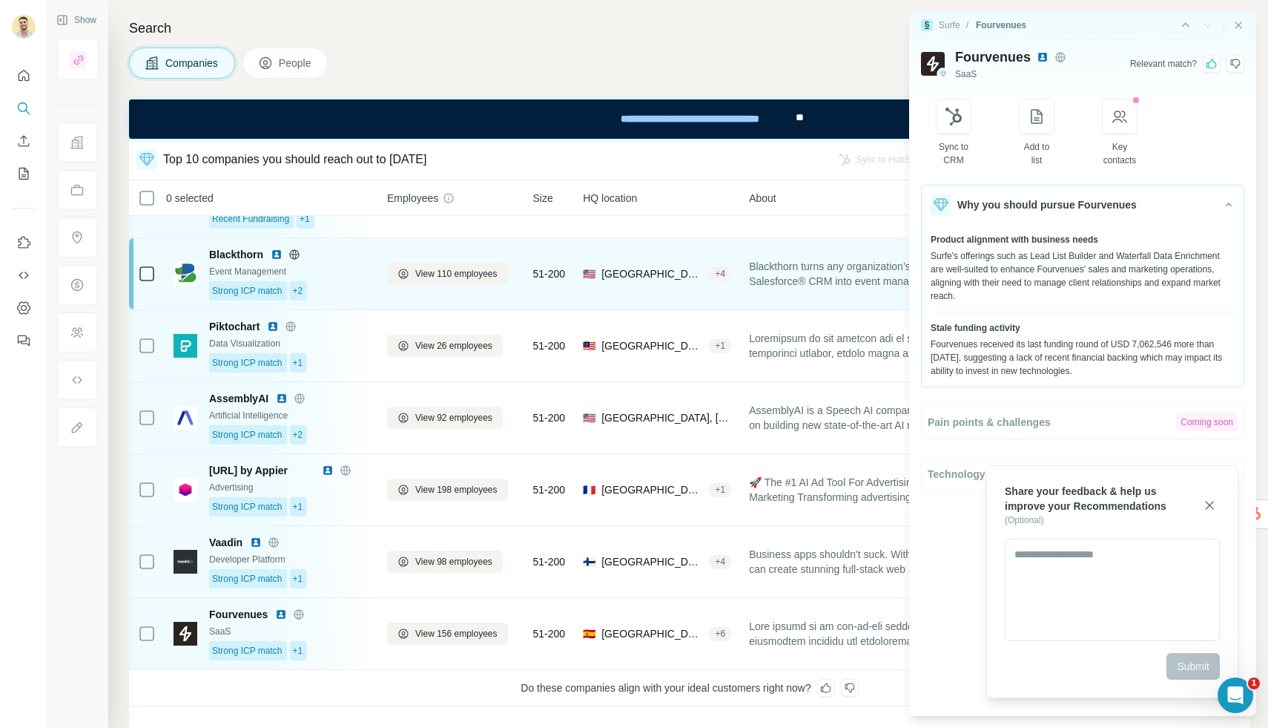
scroll to position [280, 0]
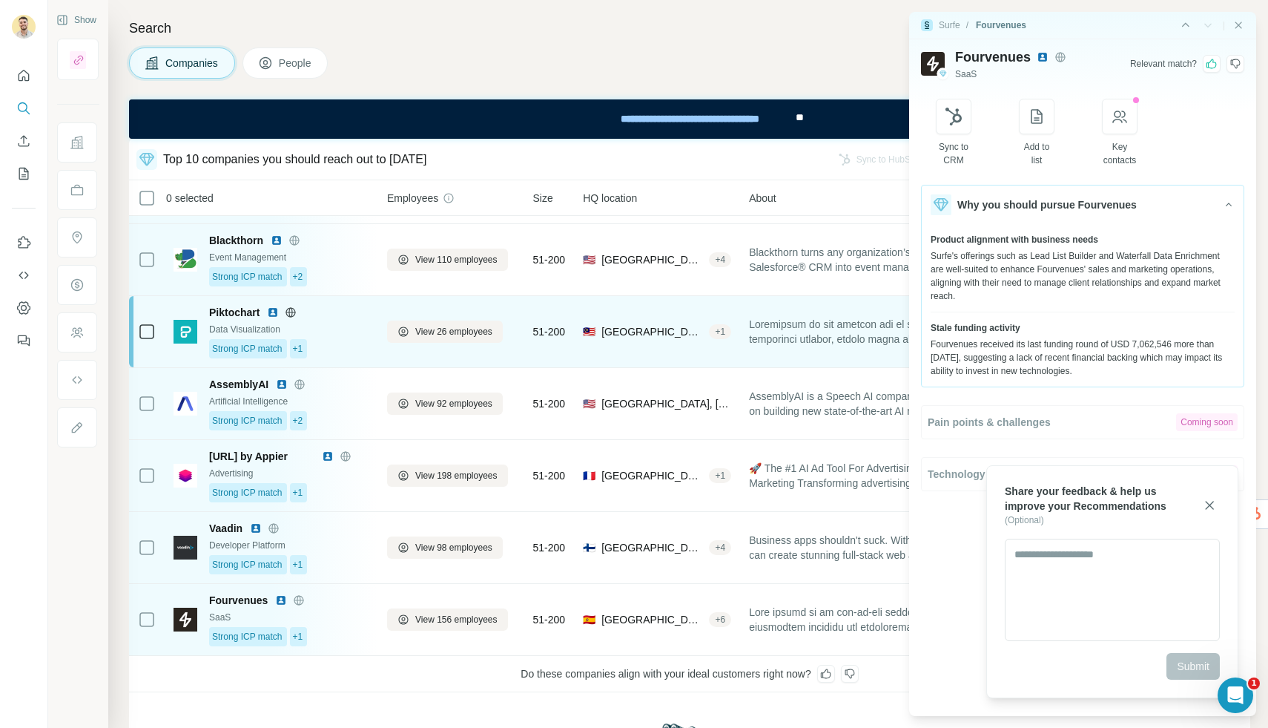
click at [151, 340] on div at bounding box center [147, 331] width 18 height 53
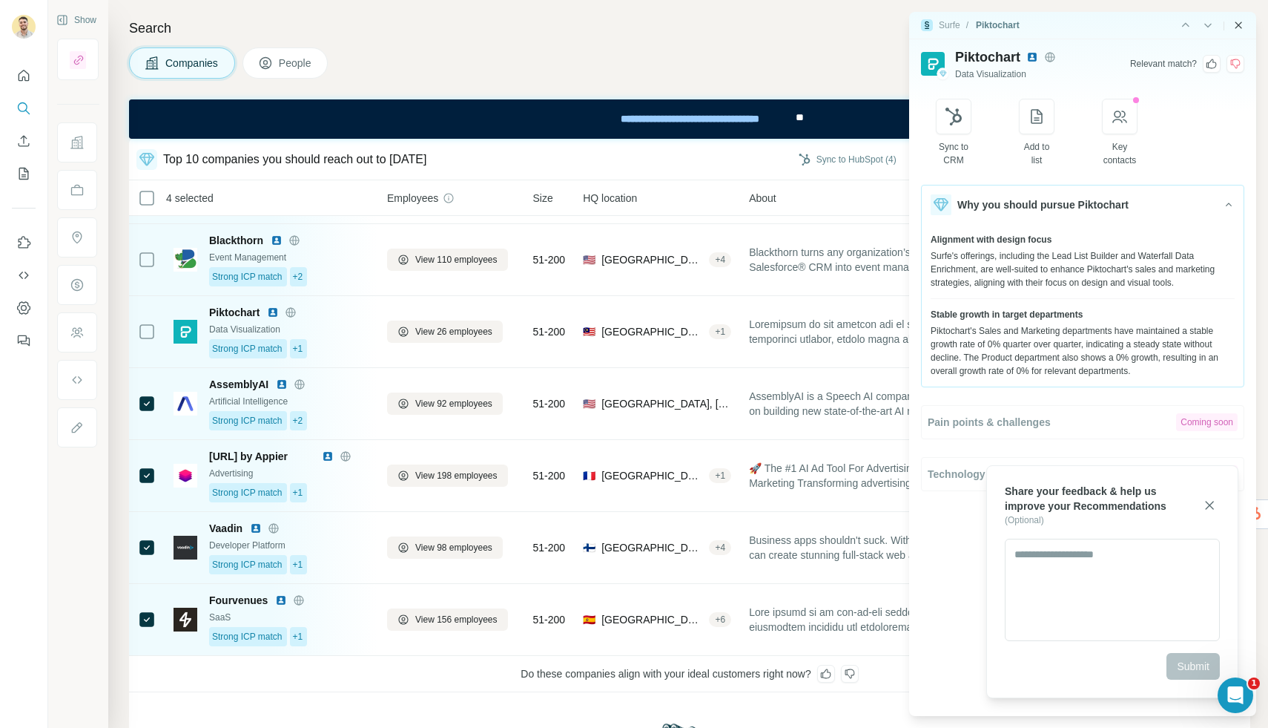
click at [1237, 25] on icon "Close side panel" at bounding box center [1239, 25] width 12 height 12
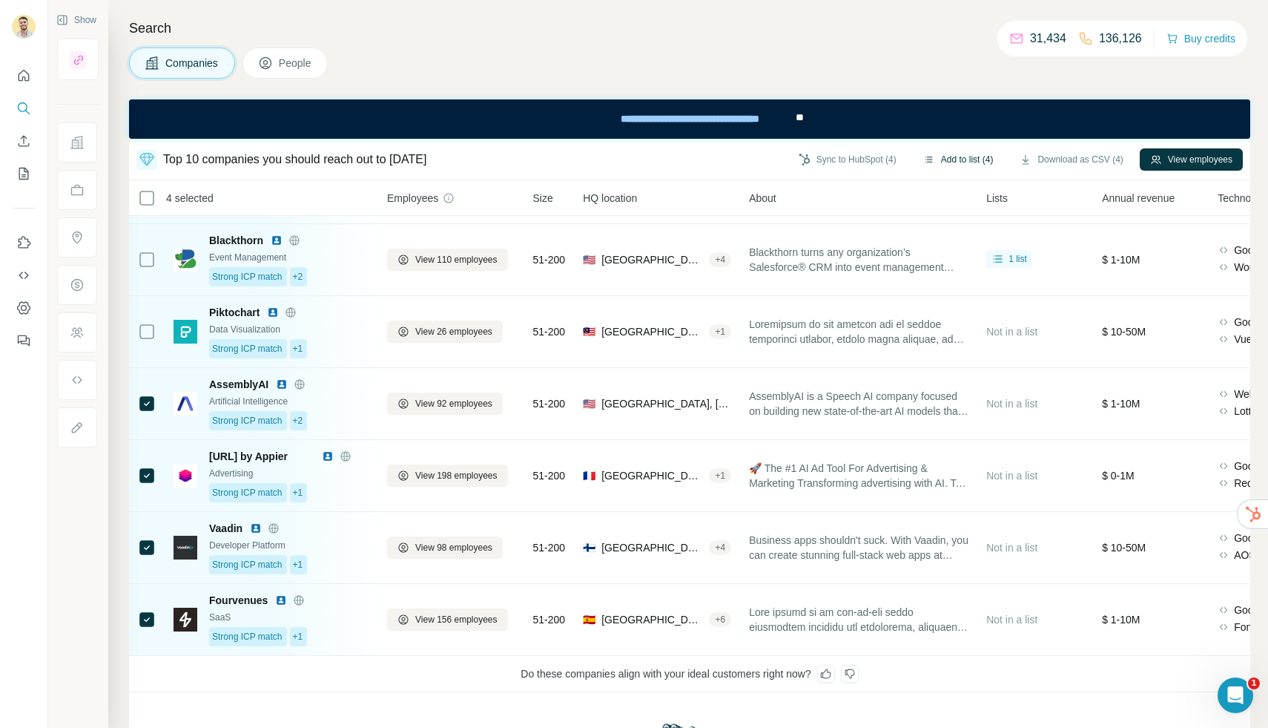
click at [967, 166] on button "Add to list (4)" at bounding box center [958, 159] width 91 height 22
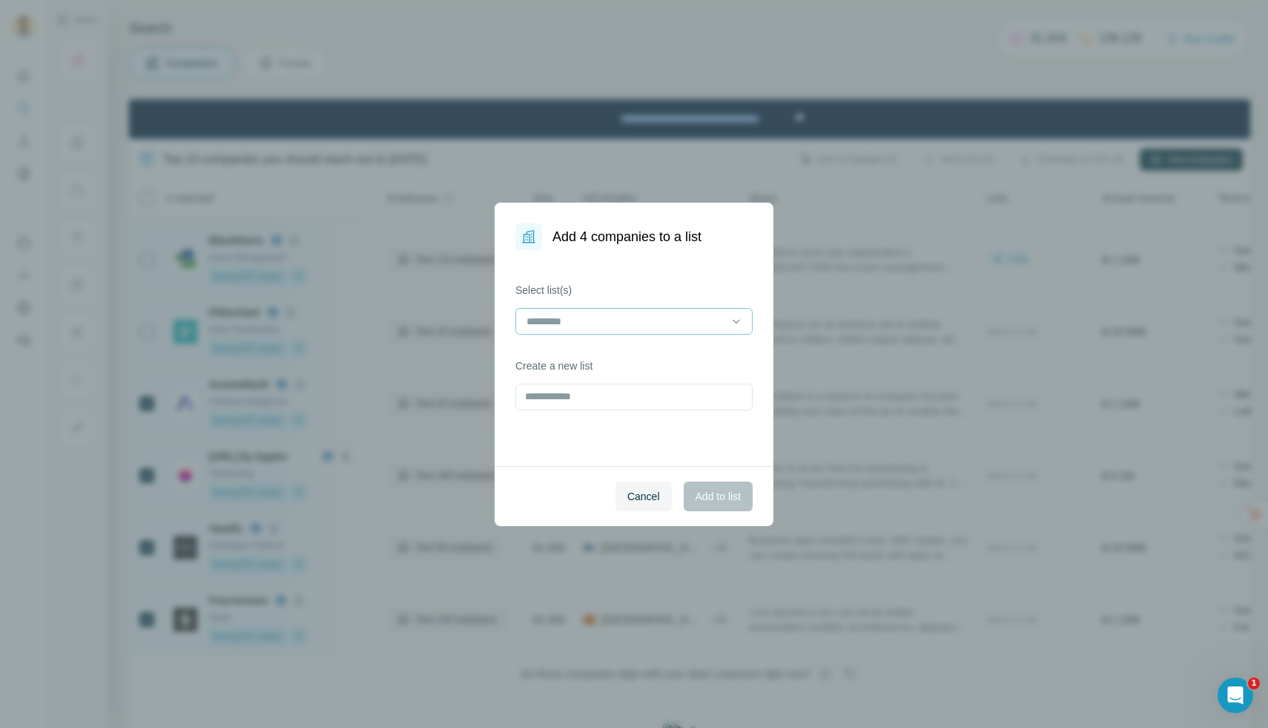
click at [591, 324] on input at bounding box center [625, 321] width 200 height 16
click at [586, 355] on p "[PERSON_NAME]" at bounding box center [570, 354] width 85 height 15
click at [720, 495] on span "Add to list" at bounding box center [718, 496] width 45 height 15
